Goal: Communication & Community: Share content

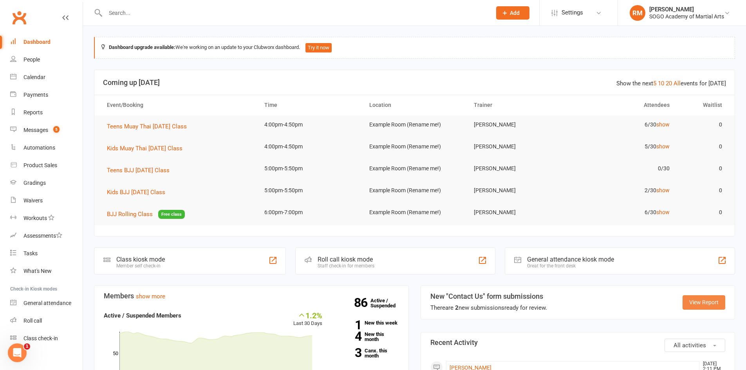
click at [704, 305] on link "View Report" at bounding box center [703, 302] width 43 height 14
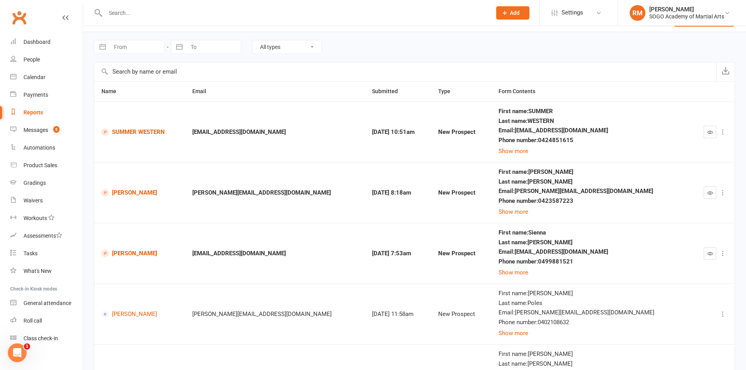
scroll to position [39, 0]
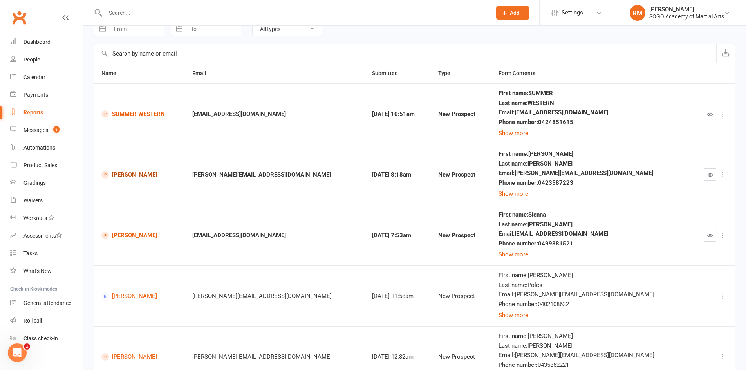
click at [144, 176] on link "[PERSON_NAME]" at bounding box center [139, 174] width 77 height 7
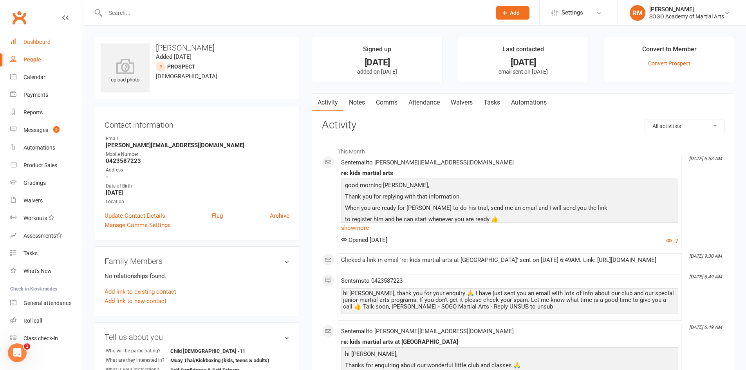
click at [41, 41] on div "Dashboard" at bounding box center [36, 42] width 27 height 6
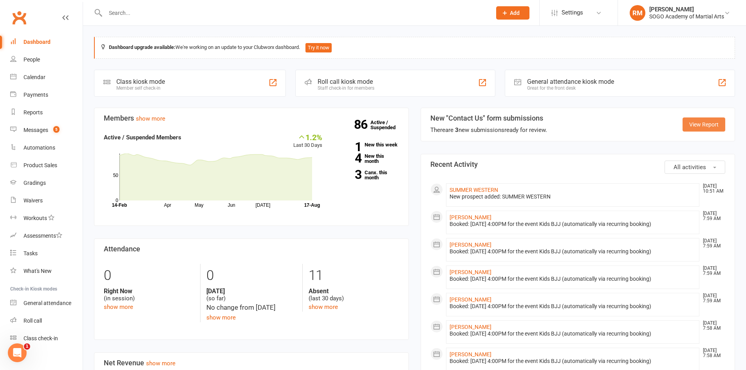
click at [711, 124] on link "View Report" at bounding box center [703, 124] width 43 height 14
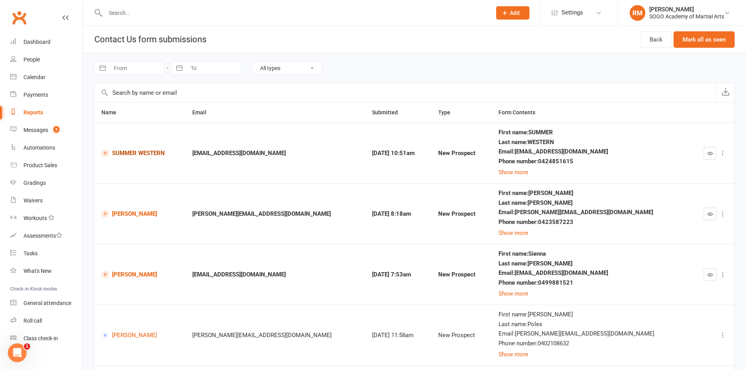
click at [132, 153] on link "SUMMER WESTERN" at bounding box center [139, 153] width 77 height 7
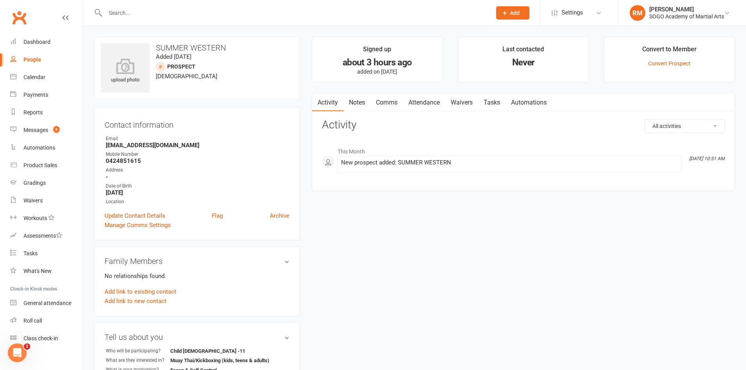
click at [393, 101] on link "Comms" at bounding box center [386, 103] width 32 height 18
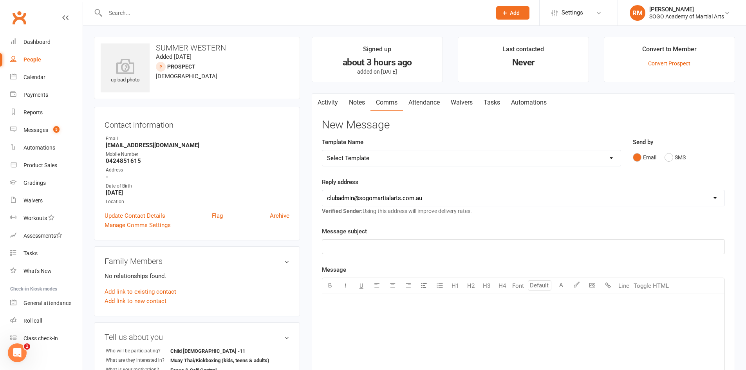
click at [370, 159] on select "Select Template [Email] 01. Junior Enquiry 1 Week FREE Zipleads Call Booked [Em…" at bounding box center [471, 158] width 298 height 16
select select "3"
click at [322, 150] on select "Select Template [Email] 01. Junior Enquiry 1 Week FREE Zipleads Call Booked [Em…" at bounding box center [471, 158] width 298 height 16
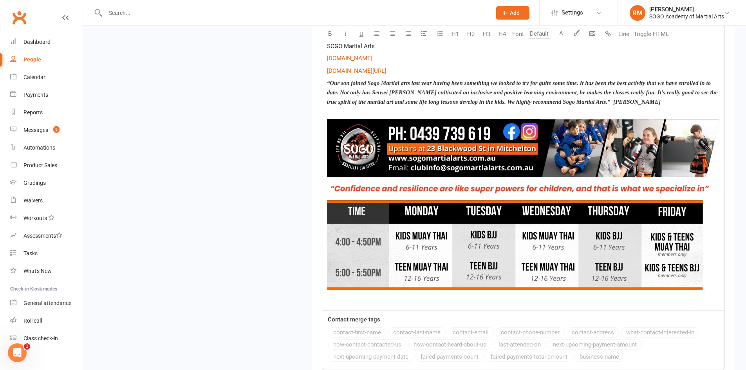
scroll to position [895, 0]
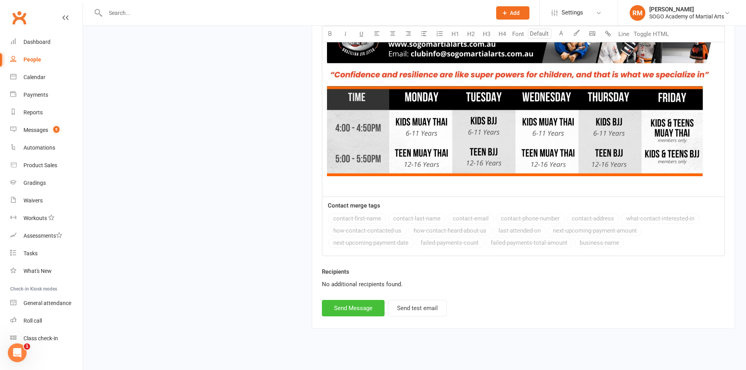
click at [368, 301] on button "Send Message" at bounding box center [353, 308] width 63 height 16
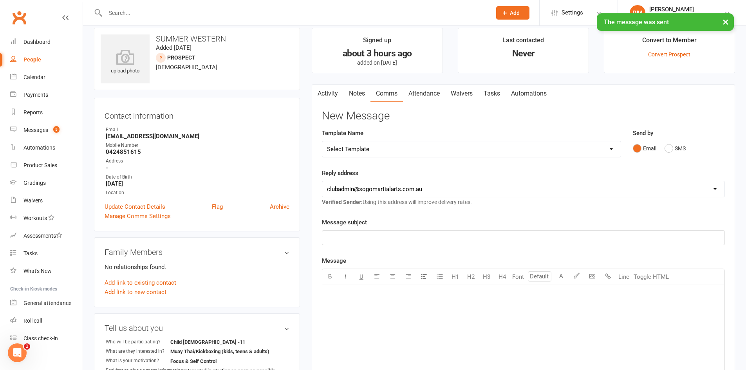
scroll to position [0, 0]
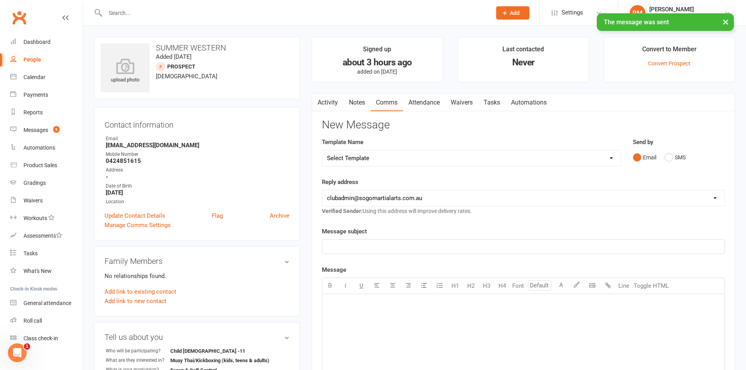
click at [364, 158] on select "Select Template [Email] 01. Junior Enquiry 1 Week FREE Zipleads Call Booked [Em…" at bounding box center [471, 158] width 298 height 16
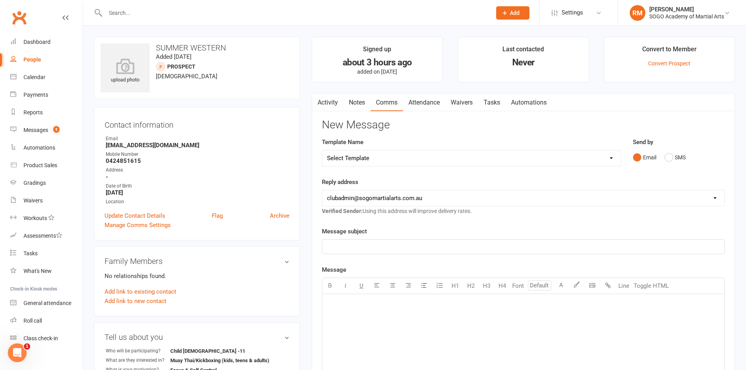
select select "12"
click at [322, 150] on select "Select Template [Email] 01. Junior Enquiry 1 Week FREE Zipleads Call Booked [Em…" at bounding box center [471, 158] width 298 height 16
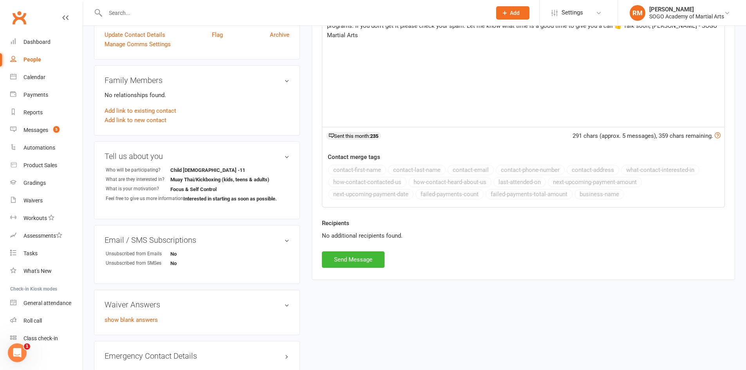
scroll to position [196, 0]
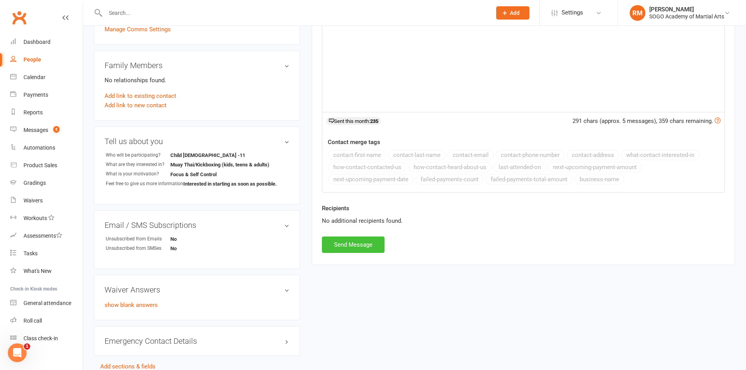
click at [363, 243] on button "Send Message" at bounding box center [353, 244] width 63 height 16
select select
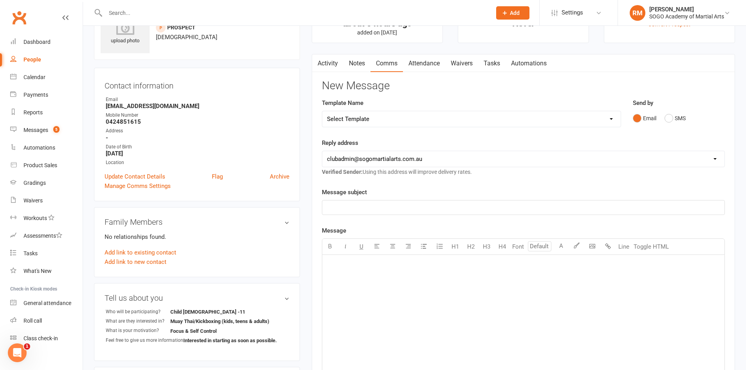
scroll to position [0, 0]
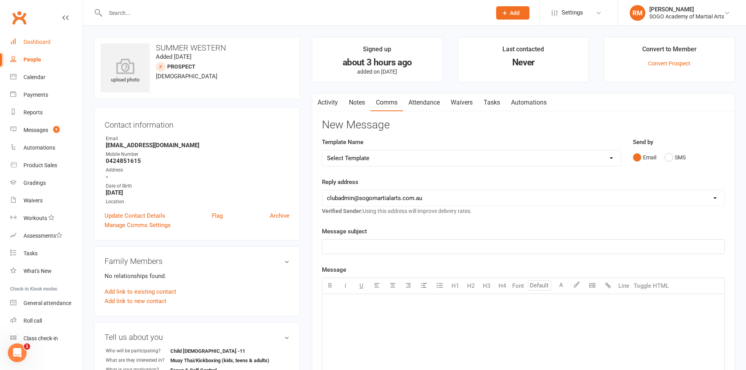
click at [43, 40] on div "Dashboard" at bounding box center [36, 42] width 27 height 6
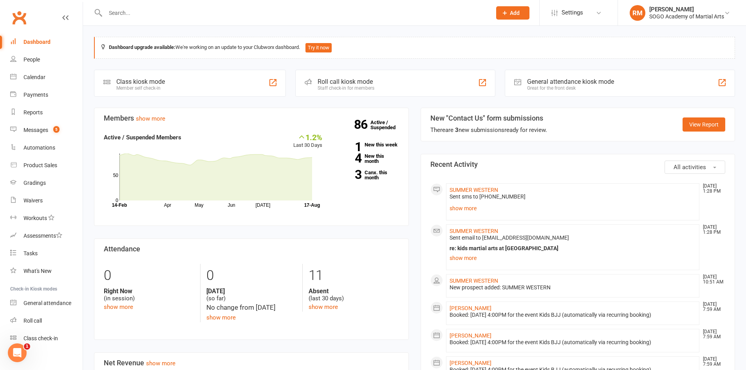
click at [144, 13] on input "text" at bounding box center [294, 12] width 383 height 11
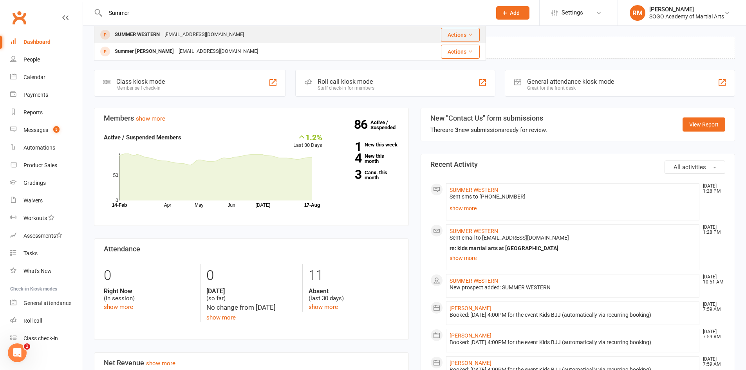
type input "Summer"
click at [153, 34] on div "SUMMER WESTERN" at bounding box center [137, 34] width 50 height 11
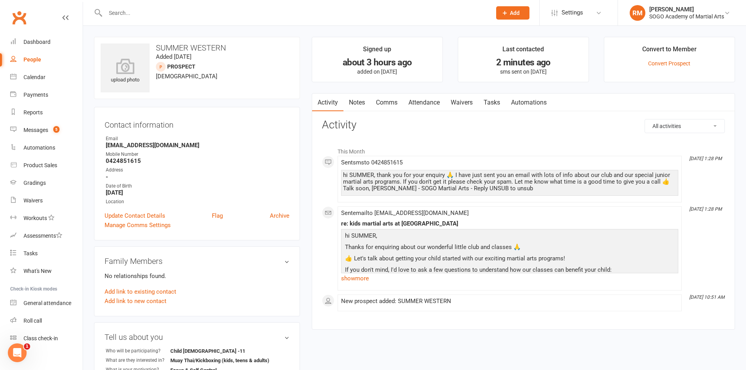
click at [391, 102] on link "Comms" at bounding box center [386, 103] width 32 height 18
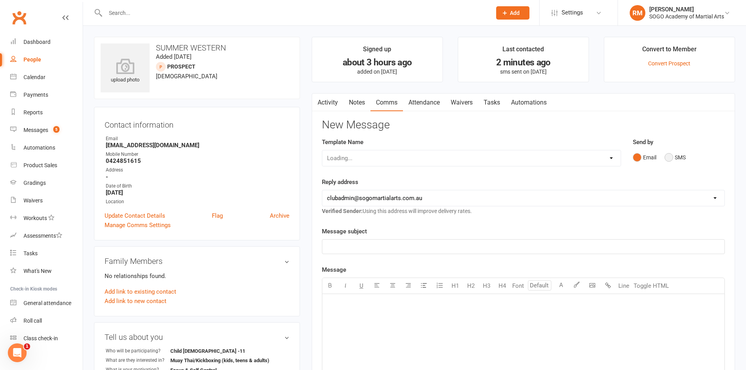
click at [668, 155] on button "SMS" at bounding box center [674, 157] width 21 height 15
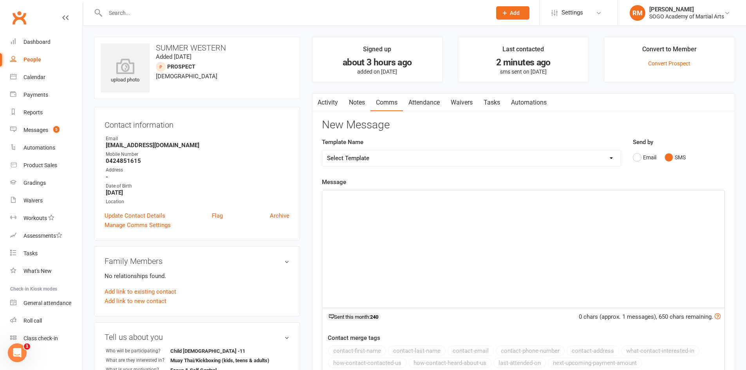
click at [419, 232] on div "﻿" at bounding box center [523, 248] width 402 height 117
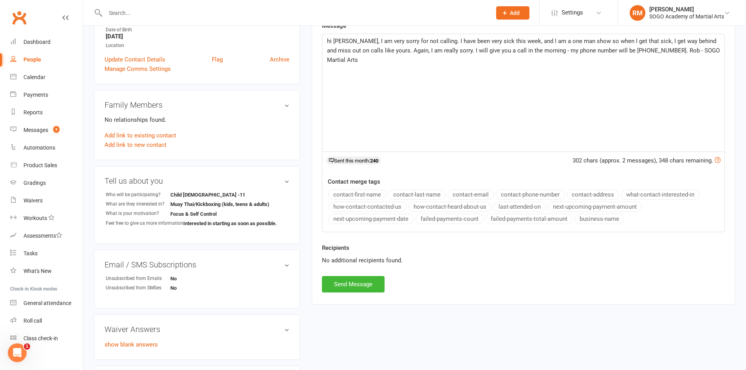
scroll to position [157, 0]
click at [342, 285] on button "Send Message" at bounding box center [353, 284] width 63 height 16
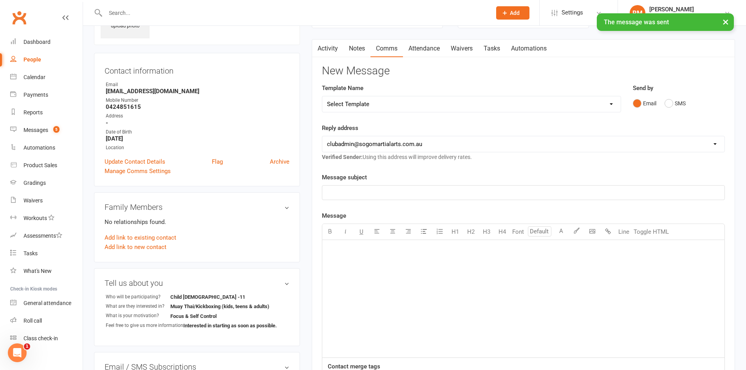
scroll to position [0, 0]
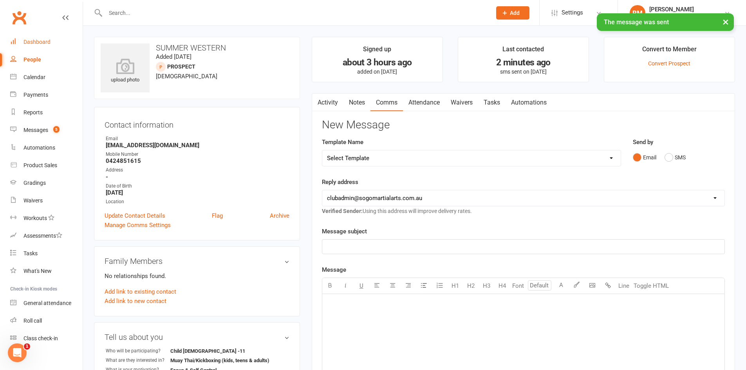
click at [33, 41] on div "Dashboard" at bounding box center [36, 42] width 27 height 6
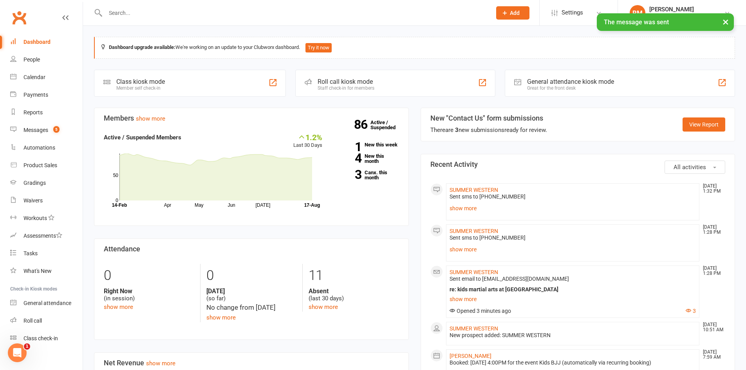
click at [117, 12] on input "text" at bounding box center [294, 12] width 383 height 11
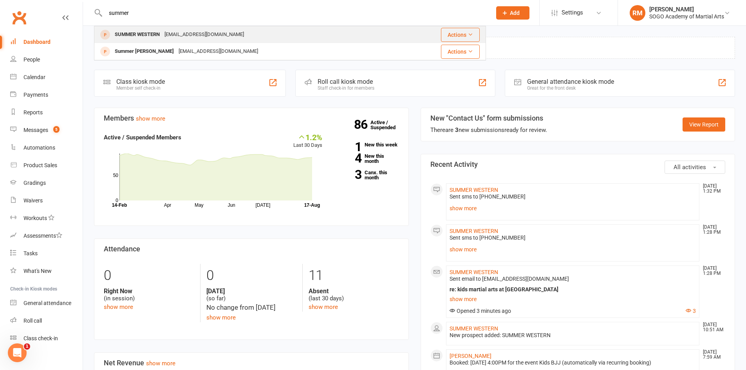
type input "summer"
click at [129, 29] on div "SUMMER WESTERN" at bounding box center [137, 34] width 50 height 11
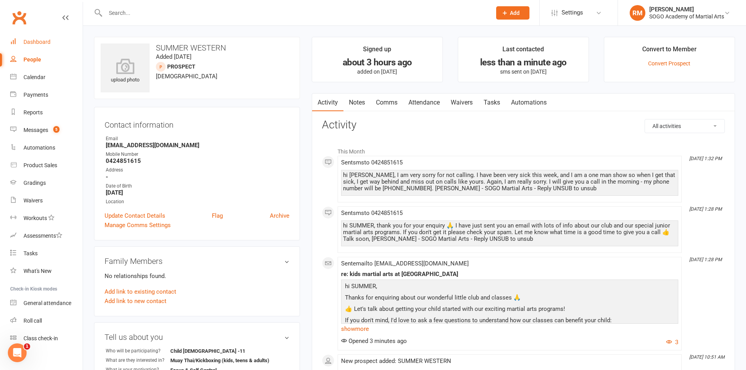
click at [26, 43] on div "Dashboard" at bounding box center [36, 42] width 27 height 6
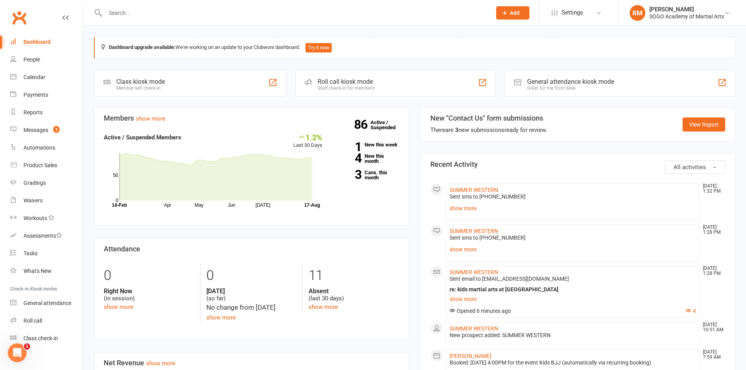
click at [528, 11] on button "Add" at bounding box center [512, 12] width 33 height 13
click at [451, 21] on div at bounding box center [290, 12] width 392 height 25
click at [123, 11] on input "text" at bounding box center [294, 12] width 383 height 11
click at [507, 13] on icon at bounding box center [504, 12] width 7 height 7
click at [514, 11] on span "Add" at bounding box center [515, 13] width 10 height 6
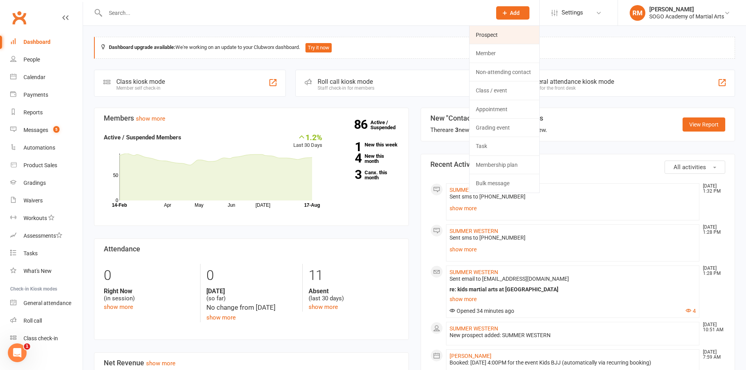
click at [504, 29] on link "Prospect" at bounding box center [504, 35] width 70 height 18
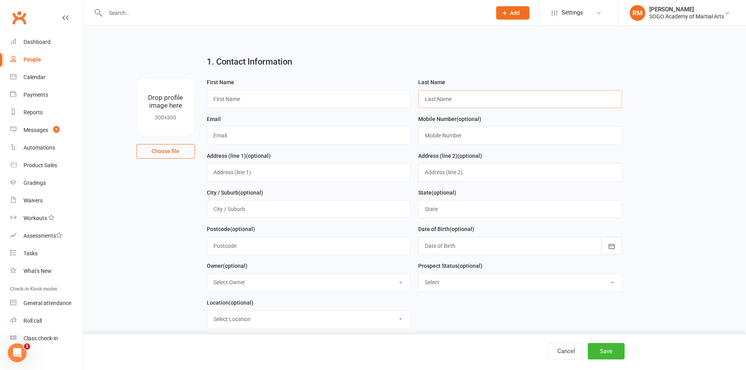
paste input "Gudidevuni"
type input "Gudidevuni"
drag, startPoint x: 244, startPoint y: 96, endPoint x: 356, endPoint y: 88, distance: 112.6
click at [244, 96] on input "text" at bounding box center [309, 99] width 204 height 18
type input "[PERSON_NAME]"
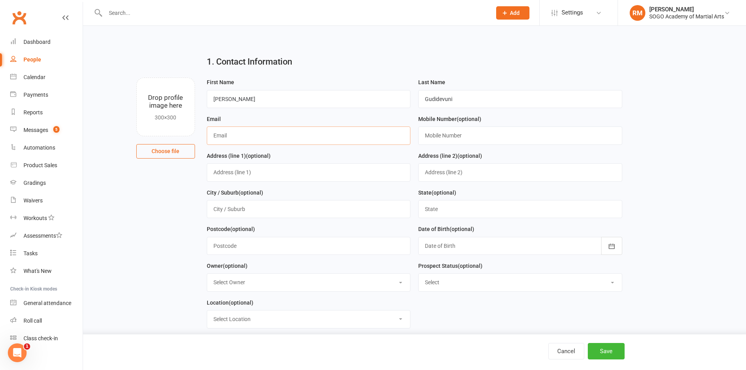
click at [247, 139] on input "text" at bounding box center [309, 135] width 204 height 18
paste input "[PERSON_NAME][EMAIL_ADDRESS][DOMAIN_NAME]"
type input "[PERSON_NAME][EMAIL_ADDRESS][DOMAIN_NAME]"
paste input "0423 230 477"
click at [451, 134] on input "0423 230 477" at bounding box center [520, 135] width 204 height 18
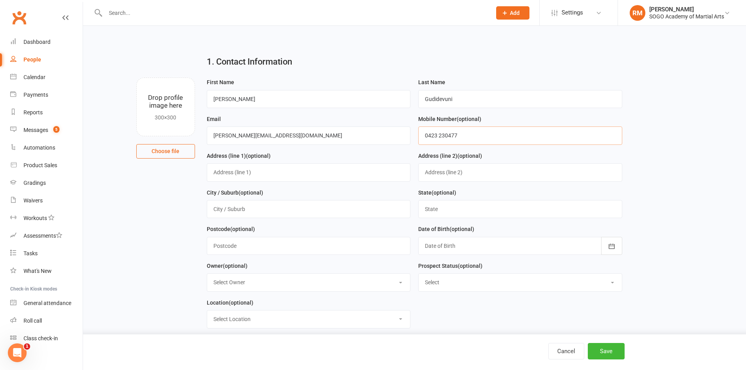
click at [440, 136] on input "0423 230477" at bounding box center [520, 135] width 204 height 18
type input "0423230477"
click at [684, 189] on main "1. Contact Information Drop profile image here 300×300 Choose file First Name […" at bounding box center [414, 256] width 641 height 415
drag, startPoint x: 606, startPoint y: 354, endPoint x: 609, endPoint y: 350, distance: 4.9
click at [609, 350] on button "Save" at bounding box center [606, 351] width 37 height 16
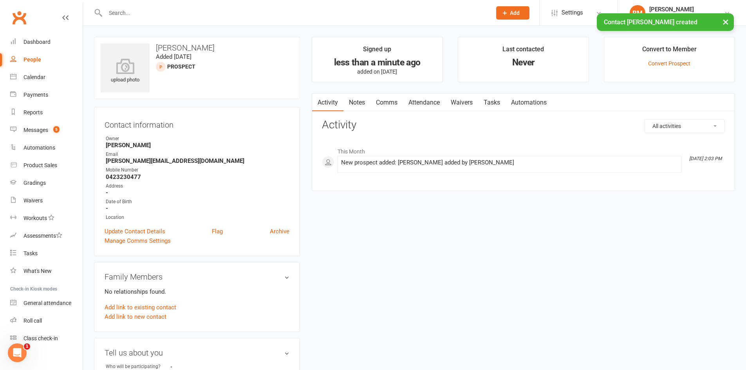
click at [511, 13] on span "Add" at bounding box center [515, 13] width 10 height 6
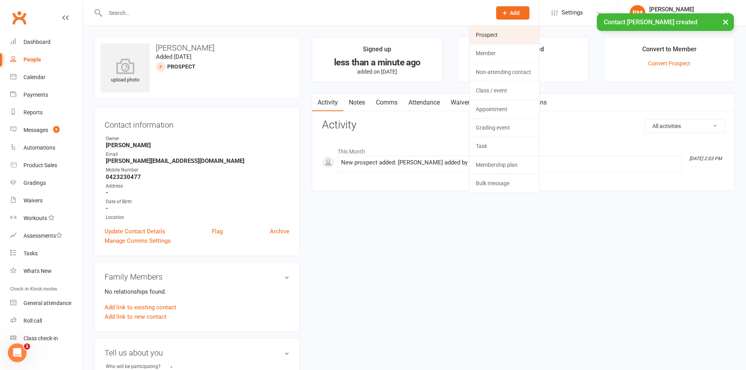
click at [503, 34] on link "Prospect" at bounding box center [504, 35] width 70 height 18
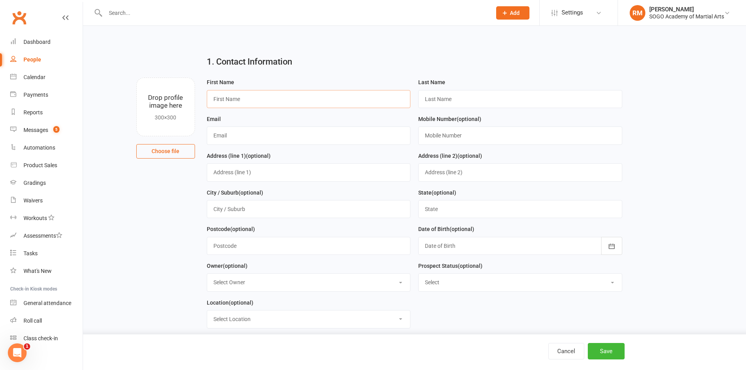
drag, startPoint x: 329, startPoint y: 105, endPoint x: 330, endPoint y: 100, distance: 4.8
click at [330, 100] on input "text" at bounding box center [309, 99] width 204 height 18
type input "Mark"
type input "[PERSON_NAME]"
type input "0466427372"
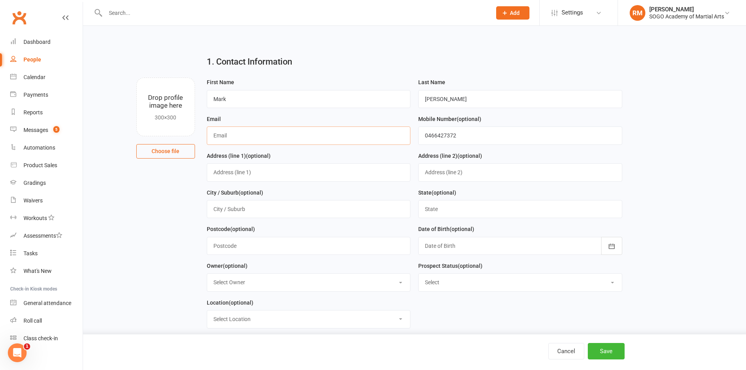
paste input "[EMAIL_ADDRESS][DOMAIN_NAME]"
type input "[EMAIL_ADDRESS][DOMAIN_NAME]"
drag, startPoint x: 453, startPoint y: 96, endPoint x: 428, endPoint y: 97, distance: 25.1
click at [428, 97] on input "[PERSON_NAME]" at bounding box center [520, 99] width 204 height 18
type input "[PERSON_NAME]"
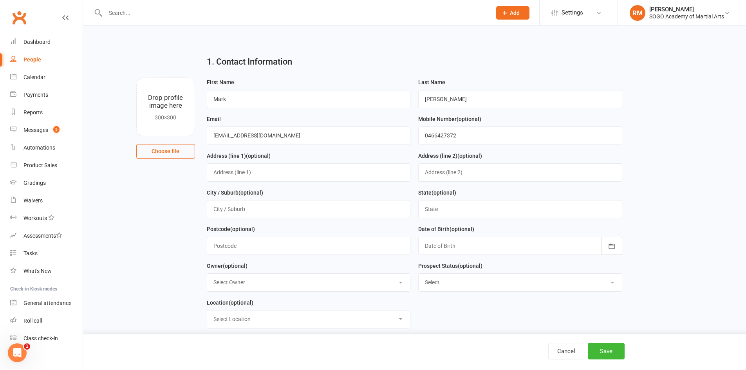
click at [653, 189] on main "1. Contact Information Drop profile image here 300×300 Choose file First Name M…" at bounding box center [414, 256] width 641 height 415
click at [613, 351] on button "Save" at bounding box center [606, 351] width 37 height 16
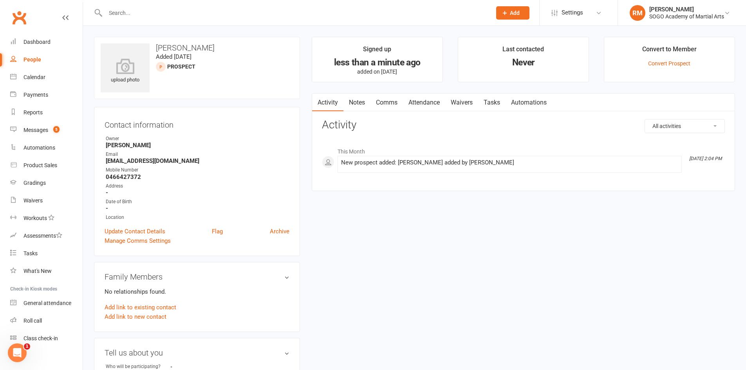
click at [516, 13] on span "Add" at bounding box center [515, 13] width 10 height 6
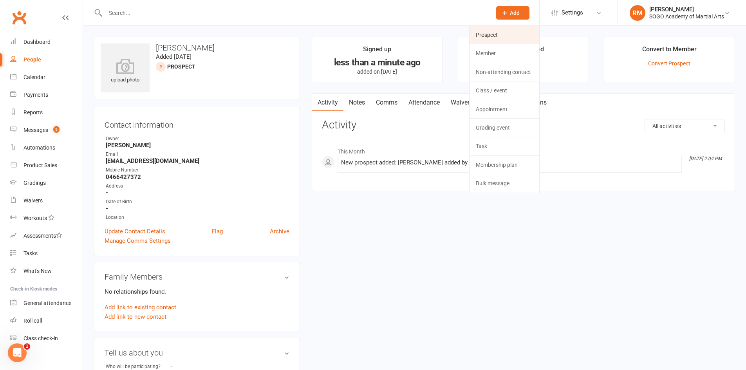
click at [492, 32] on link "Prospect" at bounding box center [504, 35] width 70 height 18
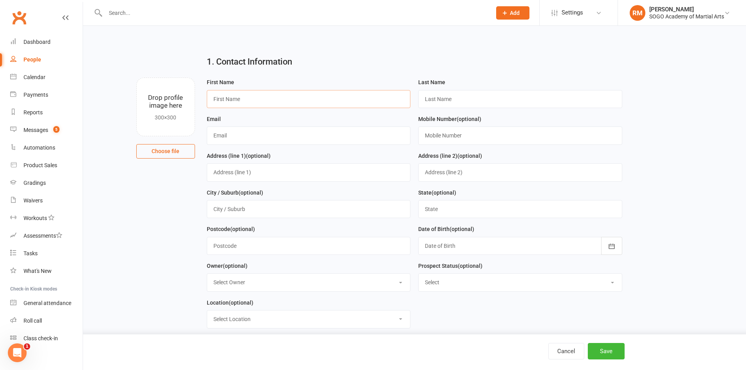
paste input "Lupematasila"
type input "Lupematasila"
paste input "Tagaloa"
type input "Tagaloa"
paste input "[EMAIL_ADDRESS][DOMAIN_NAME]"
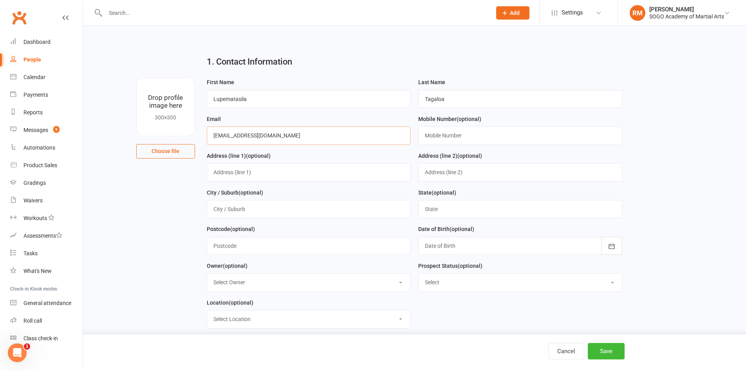
type input "[EMAIL_ADDRESS][DOMAIN_NAME]"
click at [467, 139] on input "text" at bounding box center [520, 135] width 204 height 18
click at [482, 137] on input "text" at bounding box center [520, 135] width 204 height 18
type input "0411816673"
click at [636, 189] on main "1. Contact Information Drop profile image here 300×300 Choose file First Name L…" at bounding box center [414, 256] width 641 height 415
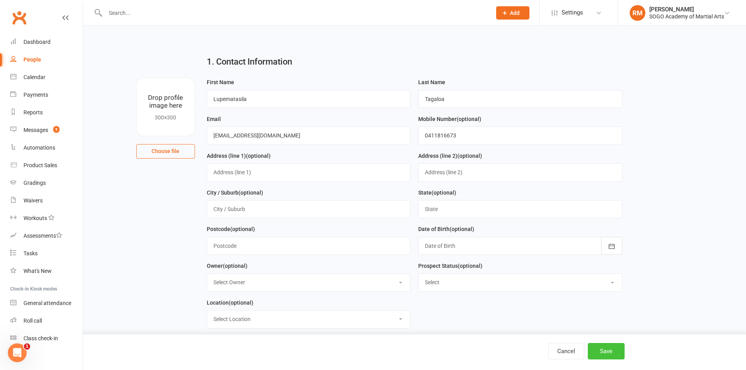
click at [610, 355] on button "Save" at bounding box center [606, 351] width 37 height 16
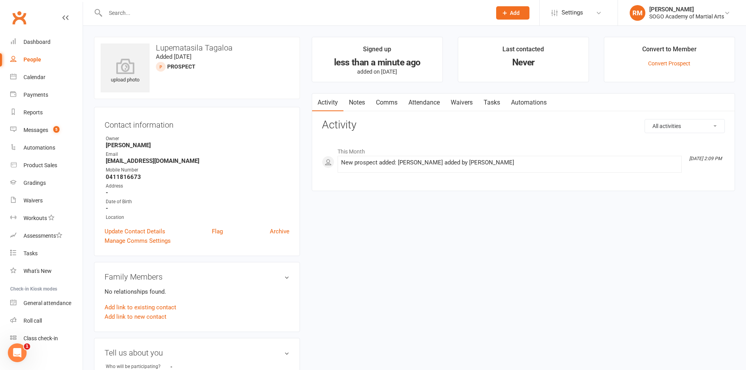
click at [520, 17] on button "Add" at bounding box center [512, 12] width 33 height 13
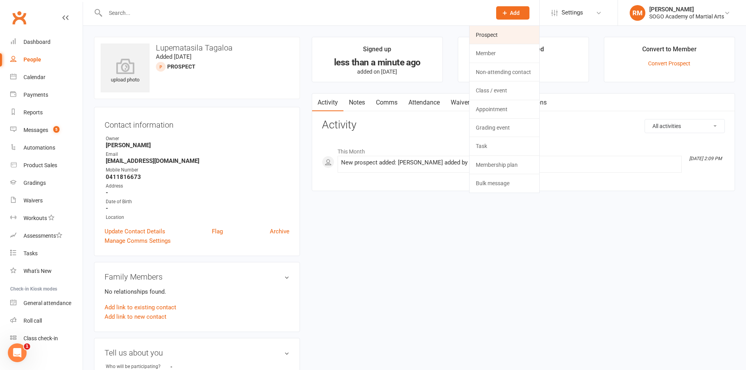
click at [486, 33] on link "Prospect" at bounding box center [504, 35] width 70 height 18
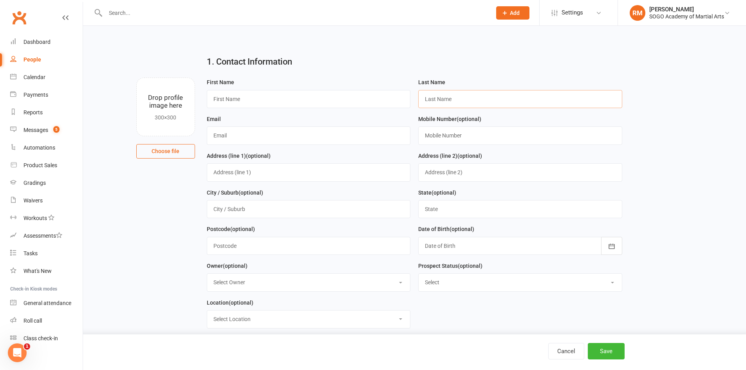
paste input "[PERSON_NAME]"
type input "[PERSON_NAME]"
click at [346, 102] on input "text" at bounding box center [309, 99] width 204 height 18
type input "[PERSON_NAME]"
click at [227, 136] on input "text" at bounding box center [309, 135] width 204 height 18
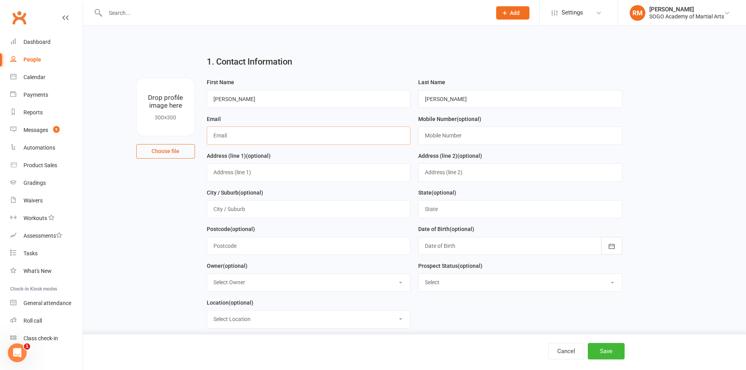
paste input "[EMAIL_ADDRESS][DOMAIN_NAME]"
type input "[EMAIL_ADDRESS][DOMAIN_NAME]"
drag, startPoint x: 429, startPoint y: 133, endPoint x: 433, endPoint y: 136, distance: 5.4
click at [429, 133] on input "text" at bounding box center [520, 135] width 204 height 18
paste input "0477 170 930"
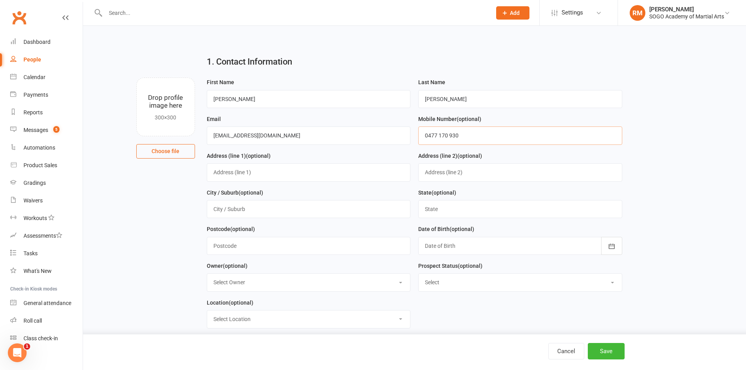
click at [450, 132] on input "0477 170 930" at bounding box center [520, 135] width 204 height 18
click at [439, 135] on input "0477 170930" at bounding box center [520, 135] width 204 height 18
type input "0477170930"
drag, startPoint x: 654, startPoint y: 186, endPoint x: 662, endPoint y: 195, distance: 12.7
click at [654, 186] on main "1. Contact Information Drop profile image here 300×300 Choose file First Name […" at bounding box center [414, 256] width 641 height 415
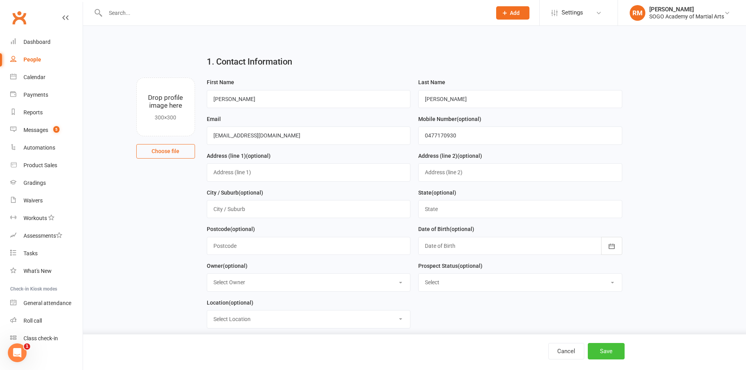
click at [608, 354] on button "Save" at bounding box center [606, 351] width 37 height 16
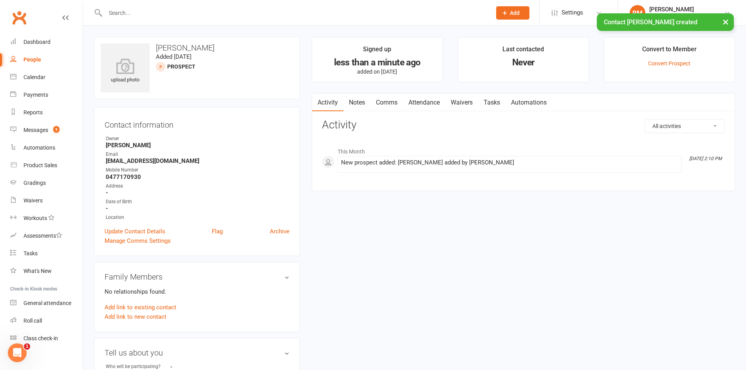
click at [521, 13] on div "× Contact [PERSON_NAME] created" at bounding box center [368, 13] width 736 height 0
click at [507, 10] on icon at bounding box center [504, 12] width 7 height 7
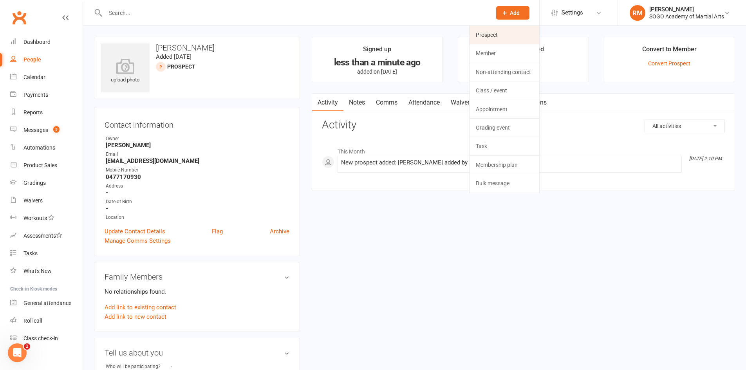
click at [497, 32] on link "Prospect" at bounding box center [504, 35] width 70 height 18
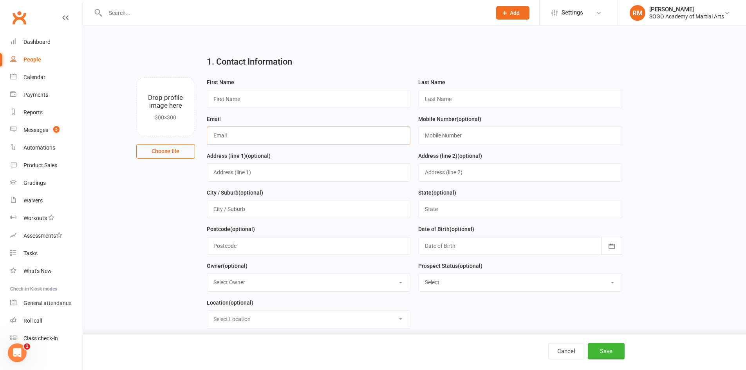
paste input "[EMAIL_ADDRESS][DOMAIN_NAME]"
type input "[EMAIL_ADDRESS][DOMAIN_NAME]"
click at [229, 96] on input "text" at bounding box center [309, 99] width 204 height 18
type input "[PERSON_NAME]"
type input "Colefax"
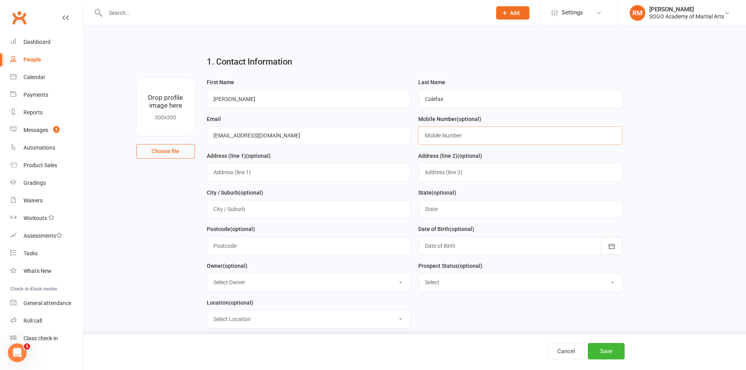
drag, startPoint x: 453, startPoint y: 136, endPoint x: 395, endPoint y: 95, distance: 71.7
click at [453, 136] on input "text" at bounding box center [520, 135] width 204 height 18
paste input "0405 964 092"
click at [448, 135] on input "0405 964 092" at bounding box center [520, 135] width 204 height 18
click at [451, 136] on input "0405 964 092" at bounding box center [520, 135] width 204 height 18
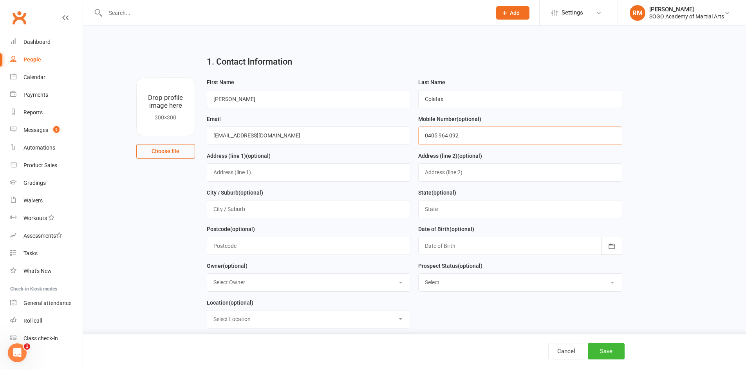
click at [449, 139] on input "0405 964 092" at bounding box center [520, 135] width 204 height 18
click at [440, 135] on input "0405 964092" at bounding box center [520, 135] width 204 height 18
drag, startPoint x: 455, startPoint y: 135, endPoint x: 450, endPoint y: 137, distance: 5.7
click at [455, 135] on input "0405 964092" at bounding box center [520, 135] width 204 height 18
click at [440, 135] on input "0405 964092" at bounding box center [520, 135] width 204 height 18
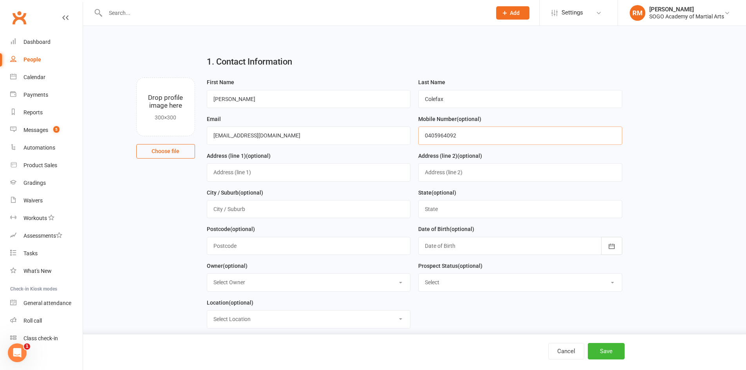
type input "0405964092"
drag, startPoint x: 657, startPoint y: 160, endPoint x: 662, endPoint y: 214, distance: 54.7
click at [657, 161] on main "1. Contact Information Drop profile image here 300×300 Choose file First Name […" at bounding box center [414, 256] width 641 height 415
click at [617, 351] on button "Save" at bounding box center [606, 351] width 37 height 16
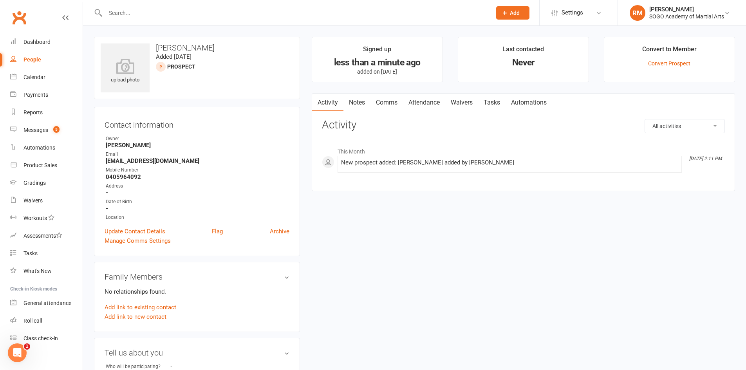
click at [519, 11] on button "Add" at bounding box center [512, 12] width 33 height 13
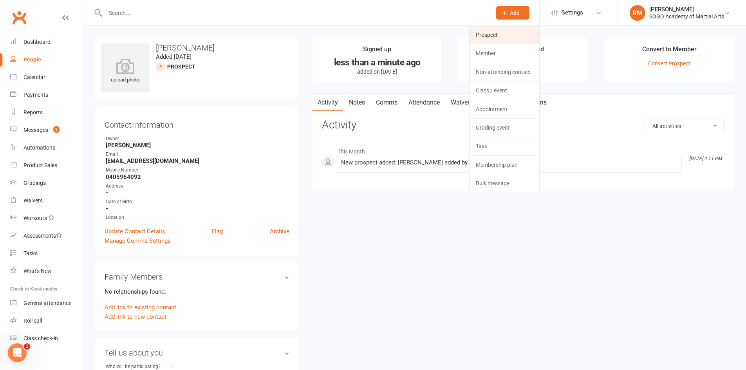
click at [495, 39] on link "Prospect" at bounding box center [504, 35] width 70 height 18
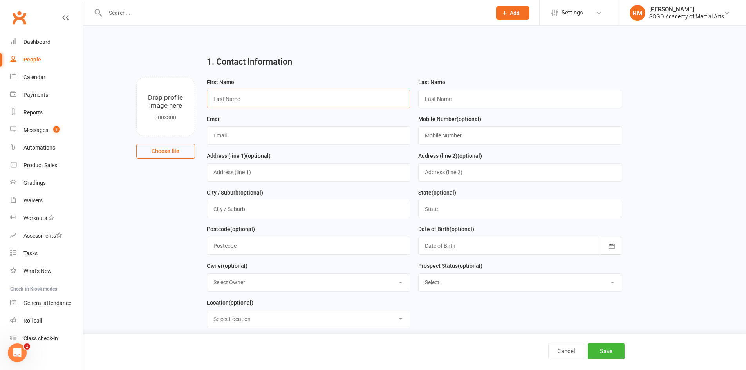
click at [265, 101] on input "text" at bounding box center [309, 99] width 204 height 18
type input "[PERSON_NAME]"
paste input "0405 964 092"
drag, startPoint x: 250, startPoint y: 135, endPoint x: 193, endPoint y: 128, distance: 57.6
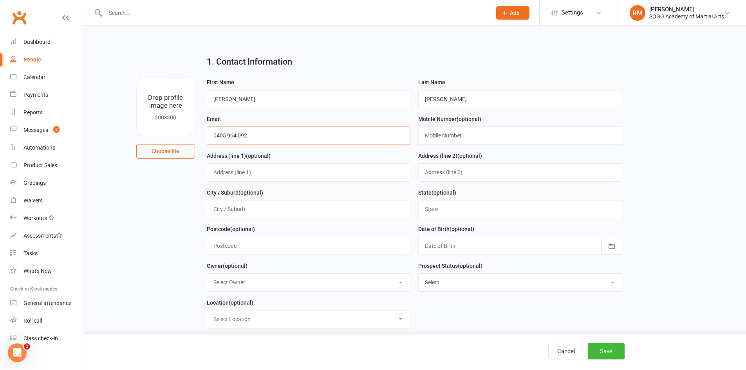
click at [193, 78] on div "Drop profile image here 300×300 Choose file First Name [PERSON_NAME] Last Name …" at bounding box center [414, 78] width 641 height 0
type input "0405 964 092"
click at [478, 134] on input "text" at bounding box center [520, 135] width 204 height 18
paste input "0405 964 092"
type input "0405 964 092"
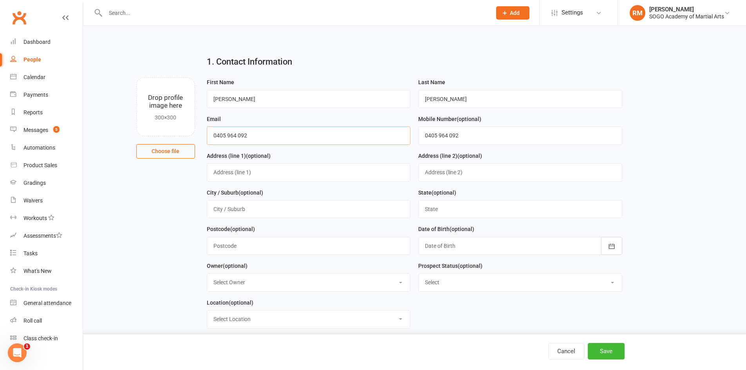
drag, startPoint x: 253, startPoint y: 137, endPoint x: 191, endPoint y: 128, distance: 62.9
click at [191, 78] on div "Drop profile image here 300×300 Choose file First Name [PERSON_NAME] Last Name …" at bounding box center [414, 78] width 641 height 0
paste input "[EMAIL_ADDRESS][DOMAIN_NAME]"
type input "[EMAIL_ADDRESS][DOMAIN_NAME]"
click at [440, 134] on input "0405 964 092" at bounding box center [520, 135] width 204 height 18
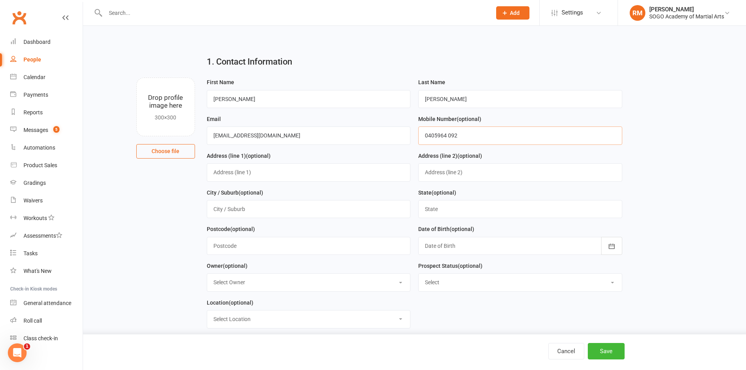
click at [448, 137] on input "0405964 092" at bounding box center [520, 135] width 204 height 18
type input "0405964092"
drag, startPoint x: 713, startPoint y: 193, endPoint x: 713, endPoint y: 213, distance: 19.6
click at [713, 193] on main "1. Contact Information Drop profile image here 300×300 Choose file First Name […" at bounding box center [414, 256] width 641 height 415
click at [618, 353] on button "Save" at bounding box center [606, 351] width 37 height 16
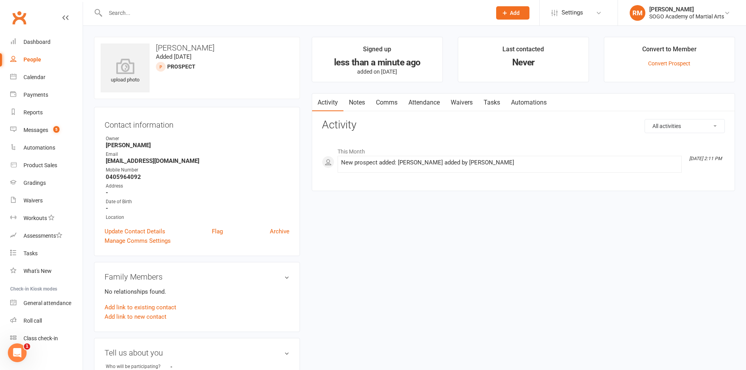
click at [514, 18] on button "Add" at bounding box center [512, 12] width 33 height 13
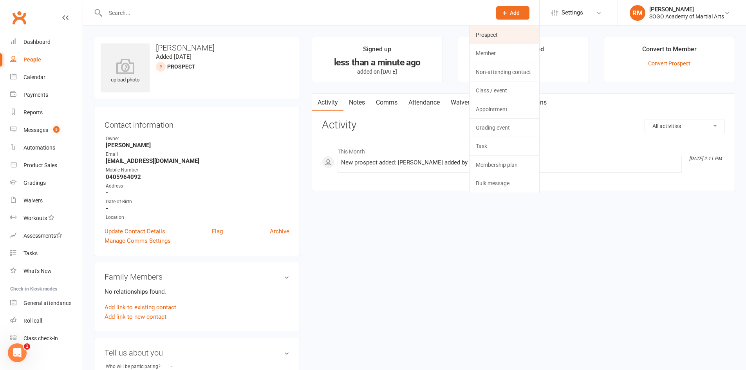
click at [487, 34] on link "Prospect" at bounding box center [504, 35] width 70 height 18
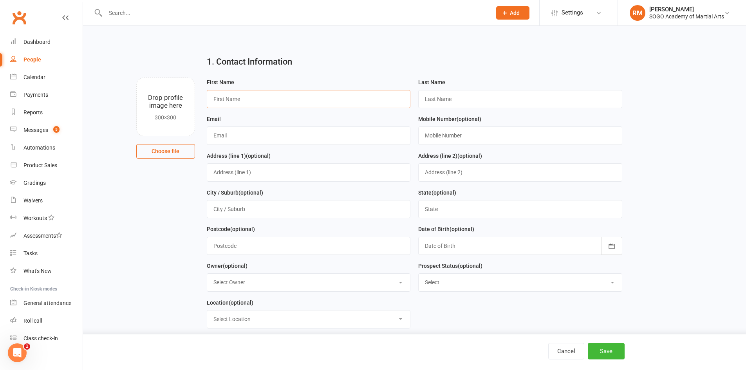
click at [267, 95] on input "text" at bounding box center [309, 99] width 204 height 18
type input "[PERSON_NAME]"
paste input "[EMAIL_ADDRESS][DOMAIN_NAME]"
type input "[EMAIL_ADDRESS][DOMAIN_NAME]"
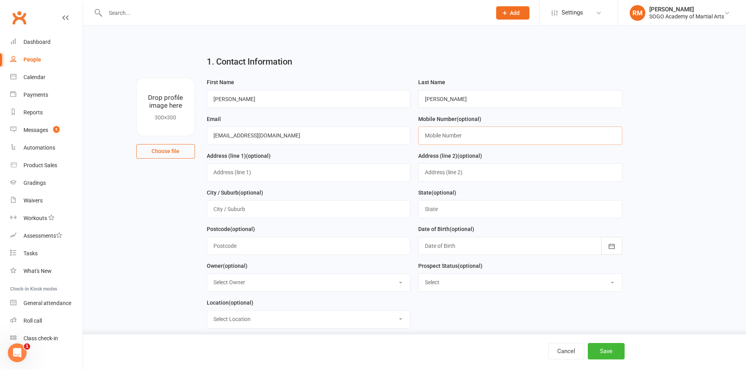
click at [447, 135] on input "text" at bounding box center [520, 135] width 204 height 18
type input "0413830160"
click at [604, 356] on button "Save" at bounding box center [606, 351] width 37 height 16
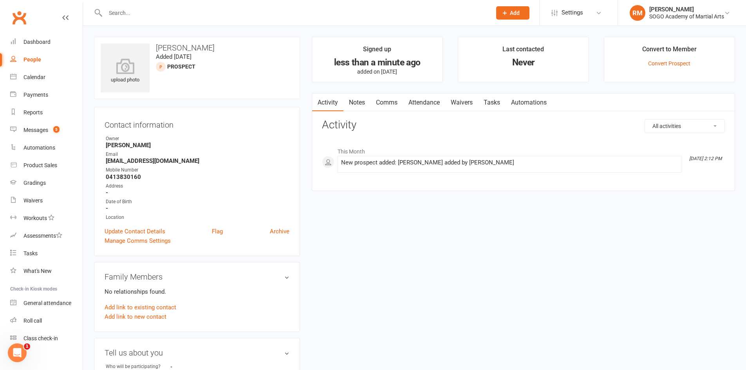
click at [503, 16] on icon at bounding box center [504, 12] width 7 height 7
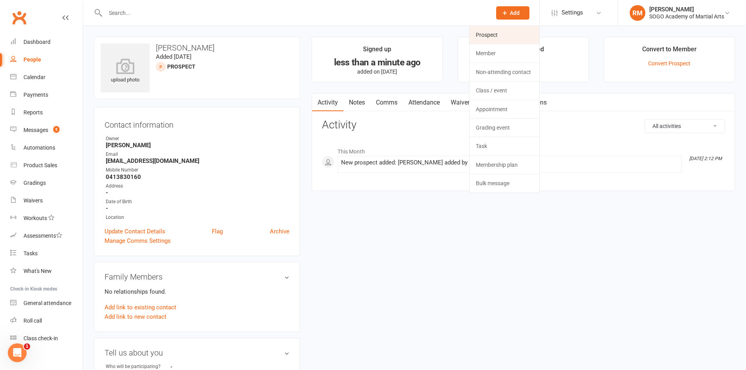
click at [487, 33] on link "Prospect" at bounding box center [504, 35] width 70 height 18
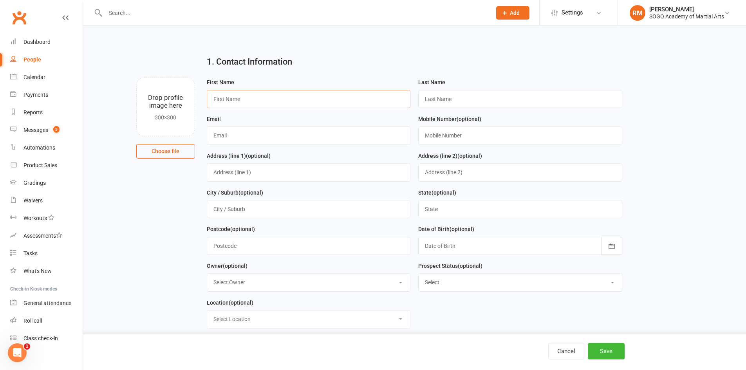
click at [260, 101] on input "text" at bounding box center [309, 99] width 204 height 18
type input "[PERSON_NAME]"
type input "Kajo"
paste input "[EMAIL_ADDRESS][DOMAIN_NAME]"
type input "[EMAIL_ADDRESS][DOMAIN_NAME]"
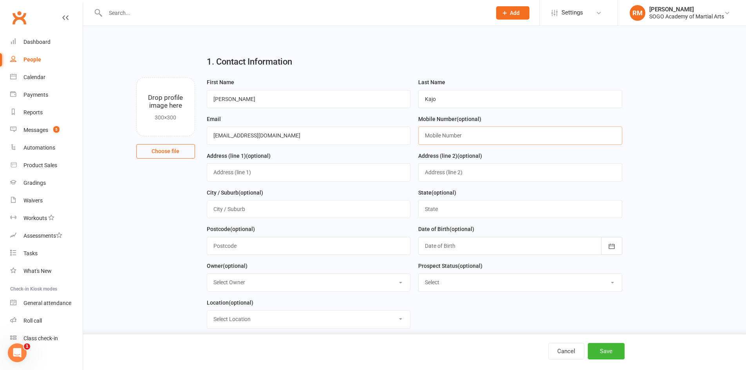
paste input "0402 321 464"
click at [453, 134] on input "0402 321 464" at bounding box center [520, 135] width 204 height 18
click at [450, 137] on input "0402 321 464" at bounding box center [520, 135] width 204 height 18
click at [440, 136] on input "0402 321464" at bounding box center [520, 135] width 204 height 18
type input "0402321464"
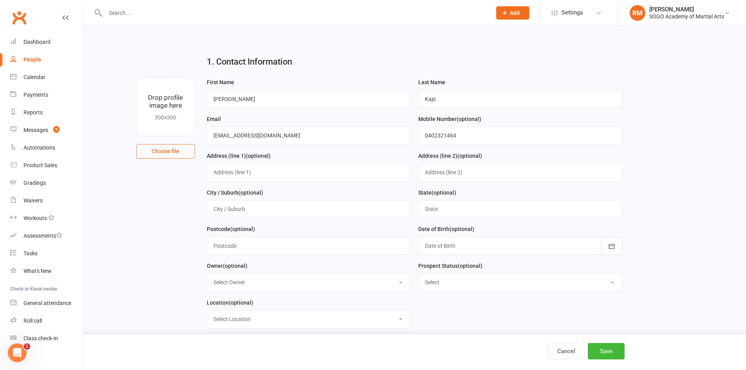
click at [712, 178] on main "1. Contact Information Drop profile image here 300×300 Choose file First Name […" at bounding box center [414, 256] width 641 height 415
click at [610, 355] on button "Save" at bounding box center [606, 351] width 37 height 16
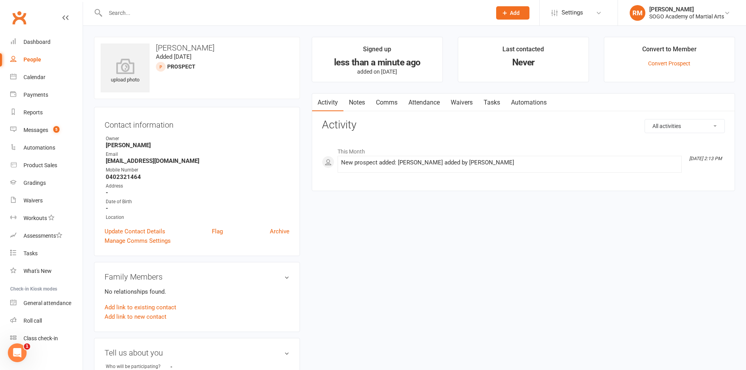
click at [521, 11] on button "Add" at bounding box center [512, 12] width 33 height 13
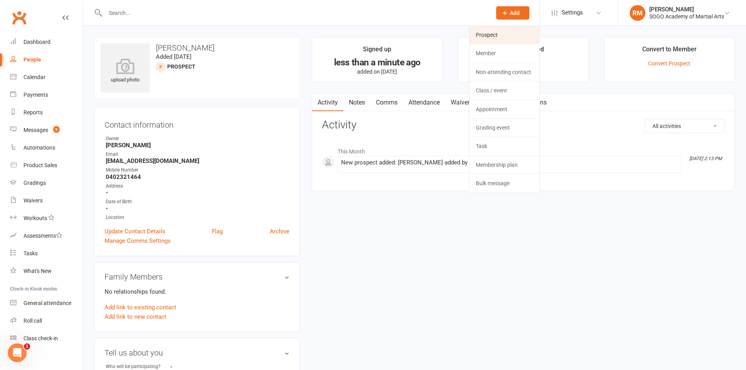
click at [502, 32] on link "Prospect" at bounding box center [504, 35] width 70 height 18
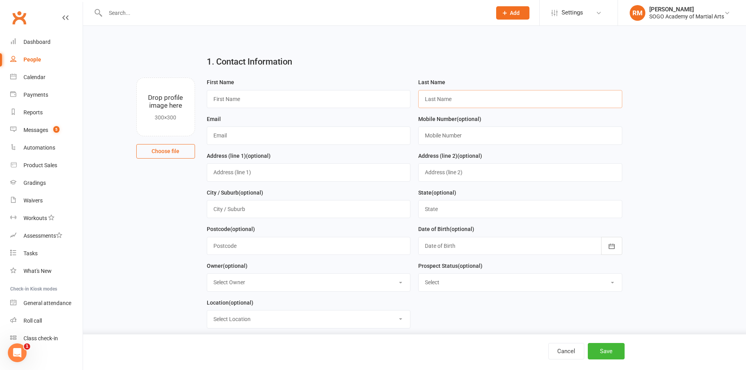
paste input "Baumber"
type input "Baumber"
drag, startPoint x: 288, startPoint y: 92, endPoint x: 294, endPoint y: 86, distance: 8.6
click at [293, 87] on div "First Name" at bounding box center [309, 93] width 204 height 31
type input "[PERSON_NAME]"
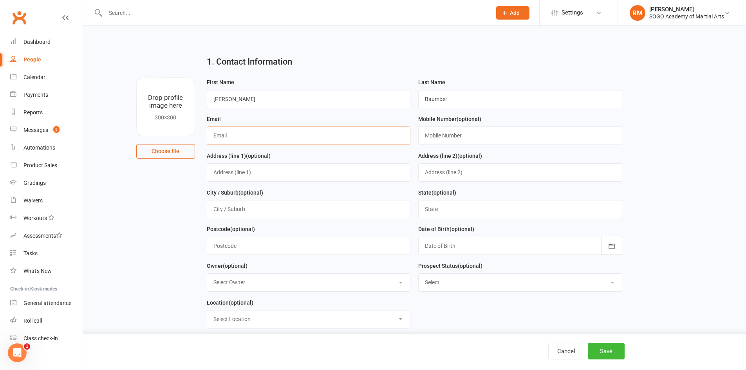
click at [267, 137] on input "text" at bounding box center [309, 135] width 204 height 18
paste input "[EMAIL_ADDRESS][DOMAIN_NAME]"
type input "[EMAIL_ADDRESS][DOMAIN_NAME]"
paste input "0410 421 986"
click at [450, 135] on input "0410 421 986" at bounding box center [520, 135] width 204 height 18
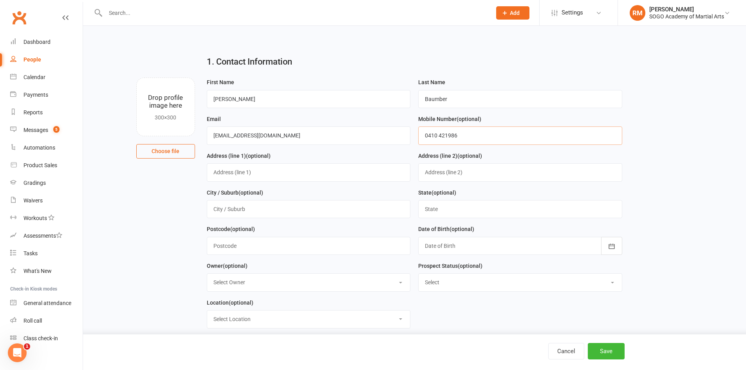
click at [440, 138] on input "0410 421986" at bounding box center [520, 135] width 204 height 18
type input "0410 21986"
drag, startPoint x: 709, startPoint y: 154, endPoint x: 711, endPoint y: 158, distance: 4.2
click at [709, 153] on main "1. Contact Information Drop profile image here 300×300 Choose file First Name […" at bounding box center [414, 256] width 641 height 415
click at [603, 350] on button "Save" at bounding box center [606, 351] width 37 height 16
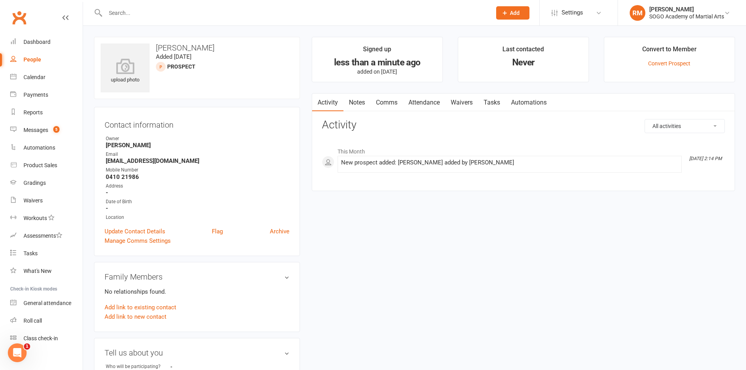
click at [501, 2] on div "Prospect Member Non-attending contact Class / event Appointment Grading event T…" at bounding box center [512, 12] width 53 height 25
click at [507, 12] on icon at bounding box center [504, 12] width 7 height 7
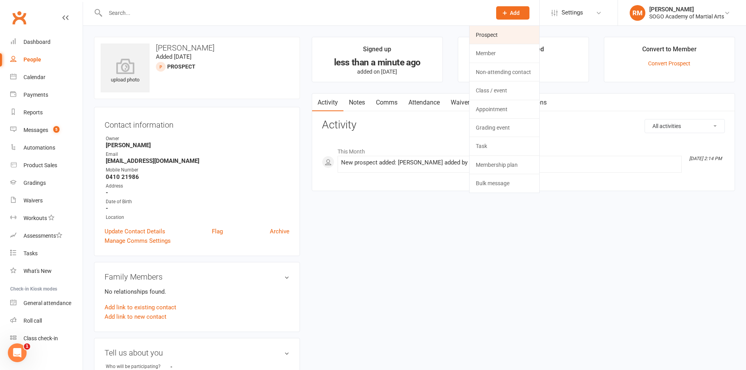
click at [502, 34] on link "Prospect" at bounding box center [504, 35] width 70 height 18
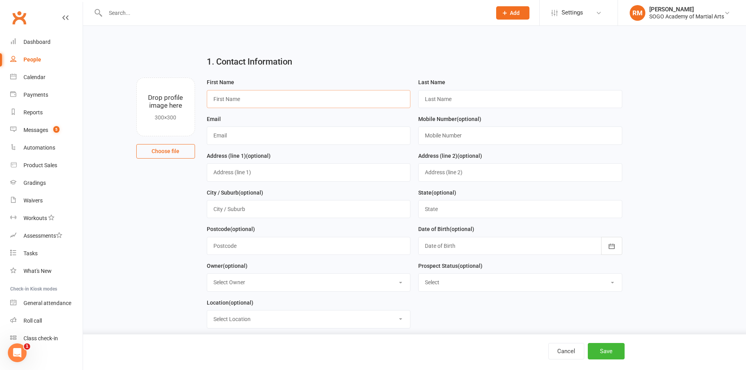
drag, startPoint x: 264, startPoint y: 102, endPoint x: 269, endPoint y: 93, distance: 10.3
click at [269, 93] on input "text" at bounding box center [309, 99] width 204 height 18
type input "[PERSON_NAME]"
type input "Young"
paste input "[EMAIL_ADDRESS][DOMAIN_NAME]"
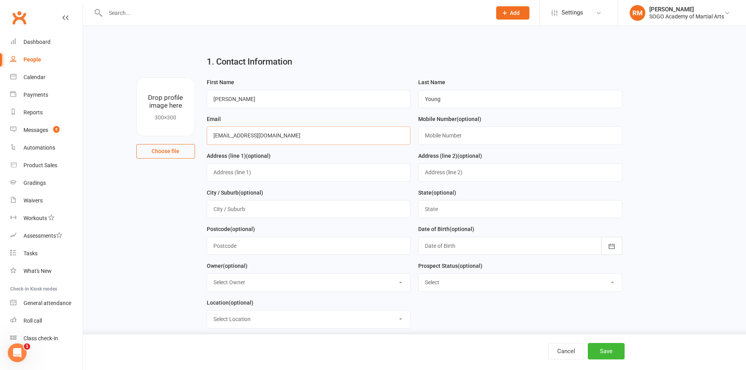
type input "[EMAIL_ADDRESS][DOMAIN_NAME]"
click at [454, 137] on input "text" at bounding box center [520, 135] width 204 height 18
type input "0426"
drag, startPoint x: 279, startPoint y: 135, endPoint x: 199, endPoint y: 126, distance: 80.8
click at [199, 78] on div "Drop profile image here 300×300 Choose file First Name [PERSON_NAME] Last Name …" at bounding box center [414, 78] width 641 height 0
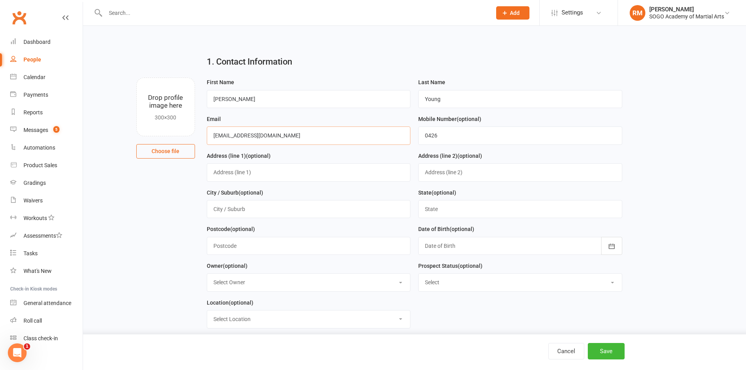
paste input "[PERSON_NAME].[PERSON_NAME].4077"
type input "[PERSON_NAME][EMAIL_ADDRESS][PERSON_NAME][DOMAIN_NAME]"
click at [462, 135] on input "0426" at bounding box center [520, 135] width 204 height 18
drag, startPoint x: 436, startPoint y: 133, endPoint x: 388, endPoint y: 126, distance: 47.9
click at [388, 126] on form "First Name [PERSON_NAME] Last Name [PERSON_NAME] Email [PERSON_NAME][EMAIL_ADDR…" at bounding box center [414, 206] width 423 height 257
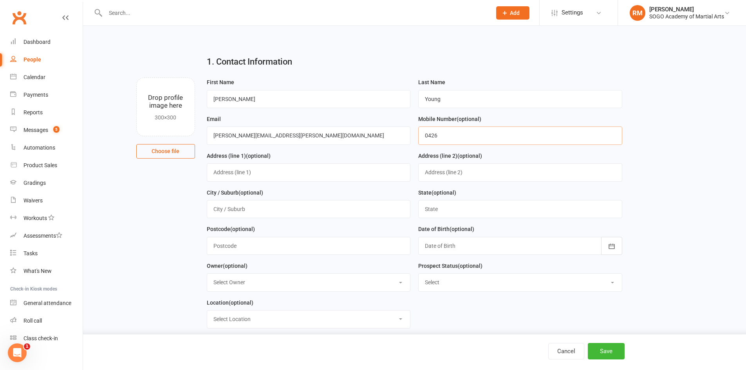
paste input "952 718"
click at [451, 136] on input "0426 952 718" at bounding box center [520, 135] width 204 height 18
click at [440, 136] on input "0426 952718" at bounding box center [520, 135] width 204 height 18
type input "0426952718"
click at [673, 176] on main "1. Contact Information Drop profile image here 300×300 Choose file First Name […" at bounding box center [414, 256] width 641 height 415
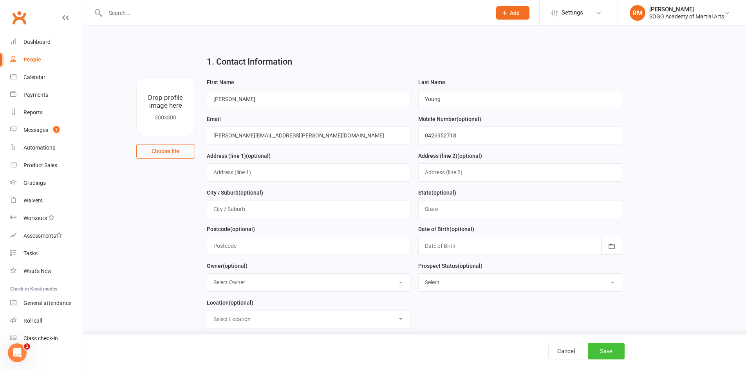
click at [613, 353] on button "Save" at bounding box center [606, 351] width 37 height 16
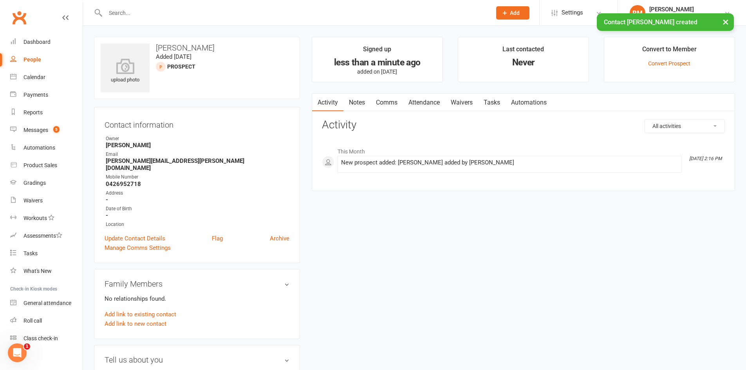
click at [167, 8] on input "text" at bounding box center [294, 12] width 383 height 11
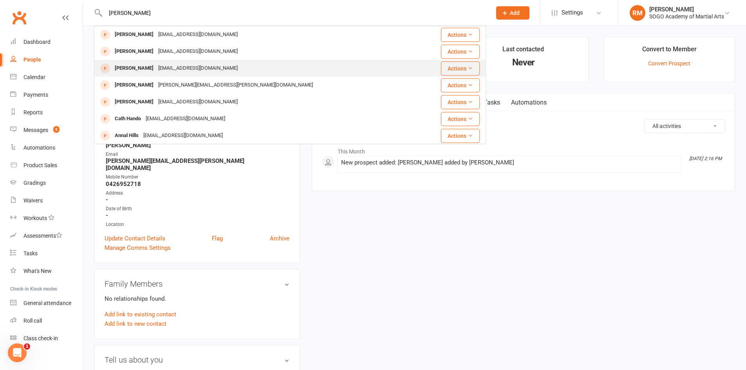
type input "[PERSON_NAME]"
click at [166, 68] on div "[EMAIL_ADDRESS][DOMAIN_NAME]" at bounding box center [198, 68] width 84 height 11
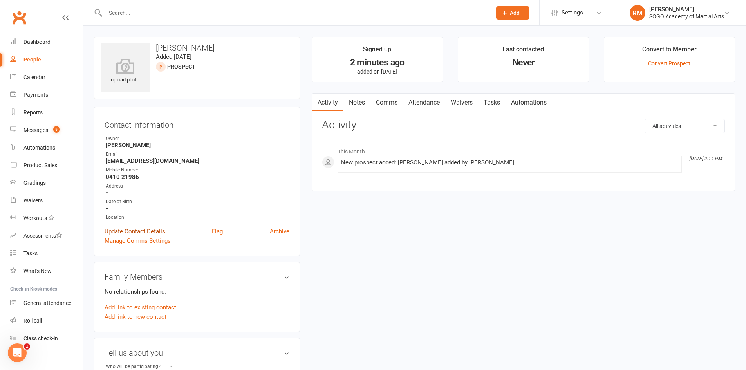
click at [133, 231] on link "Update Contact Details" at bounding box center [135, 231] width 61 height 9
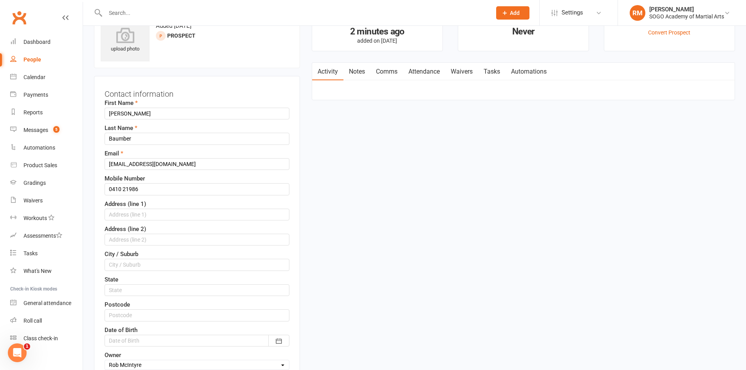
scroll to position [37, 0]
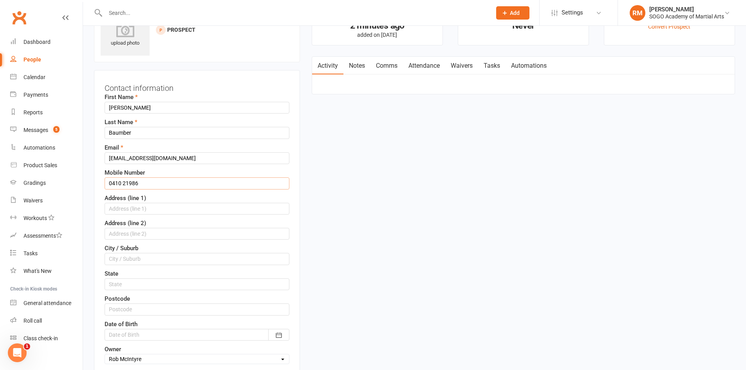
click at [123, 182] on input "0410 21986" at bounding box center [197, 183] width 185 height 12
type input "041021986"
click at [290, 222] on div "Contact information First Name [PERSON_NAME] Last Name [PERSON_NAME] Email [EMA…" at bounding box center [197, 258] width 206 height 377
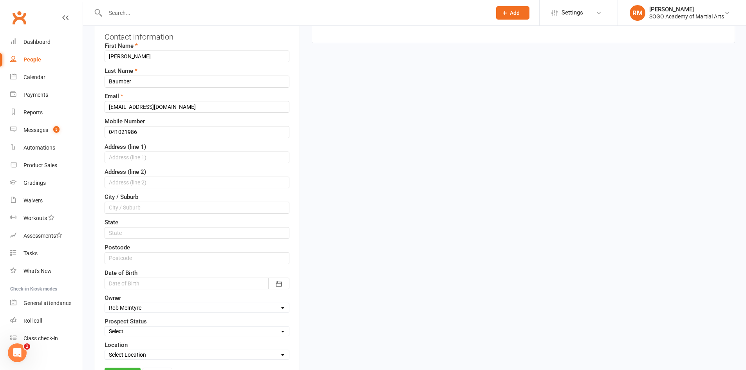
scroll to position [272, 0]
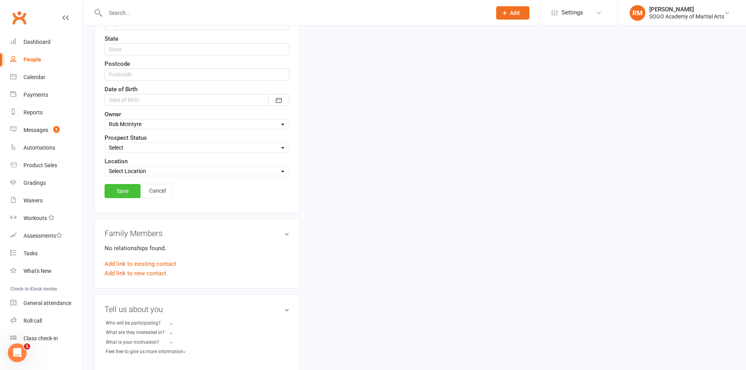
click at [124, 191] on link "Save" at bounding box center [123, 191] width 36 height 14
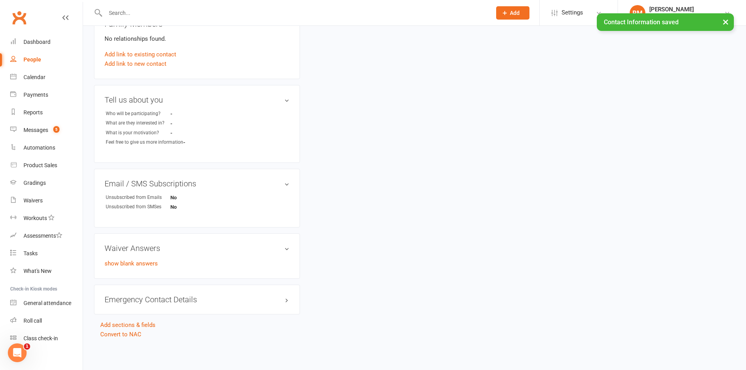
scroll to position [0, 0]
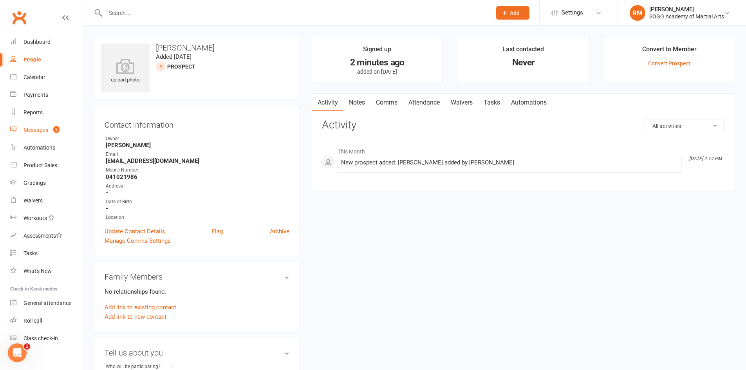
click at [37, 128] on div "Messages" at bounding box center [35, 130] width 25 height 6
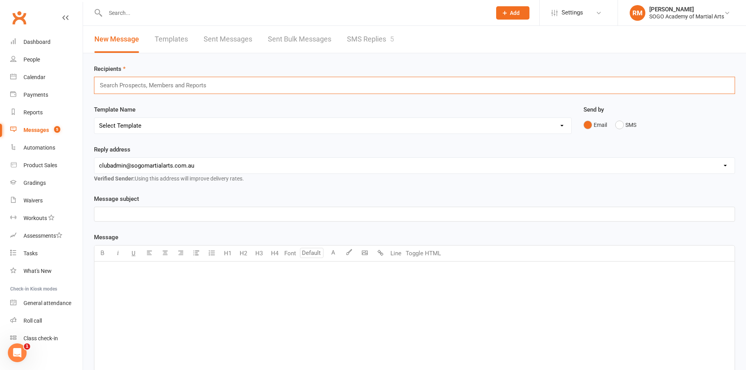
click at [163, 85] on input "text" at bounding box center [156, 85] width 115 height 10
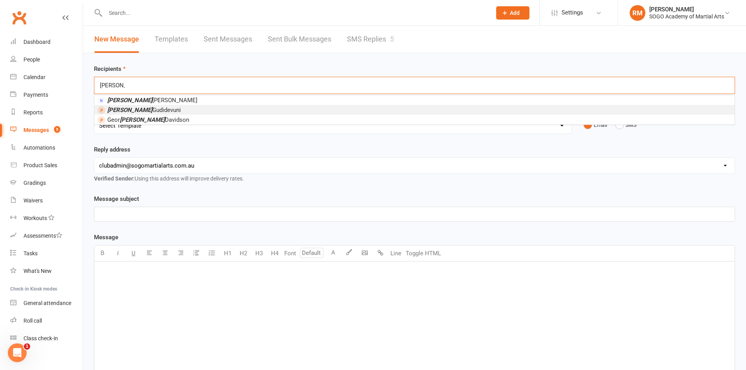
type input "[PERSON_NAME]"
click at [164, 106] on li "[PERSON_NAME]" at bounding box center [414, 110] width 640 height 10
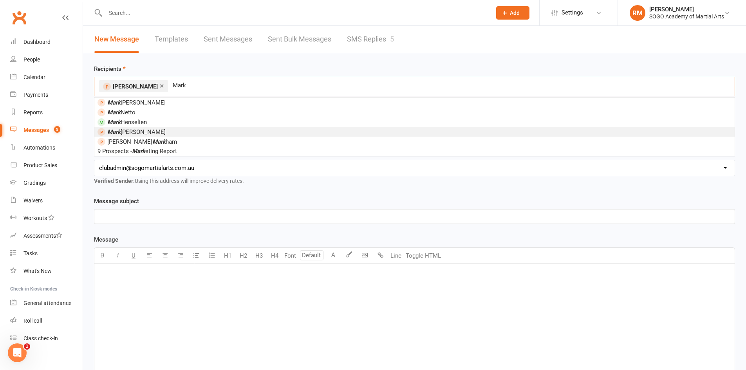
type input "Mark"
click at [151, 134] on li "[PERSON_NAME]" at bounding box center [414, 132] width 640 height 10
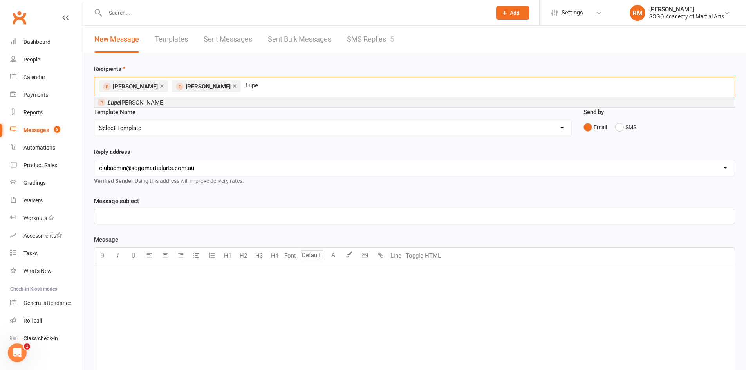
type input "Lupe"
click at [247, 100] on li "Lupe matasila Tagaloa" at bounding box center [414, 102] width 640 height 10
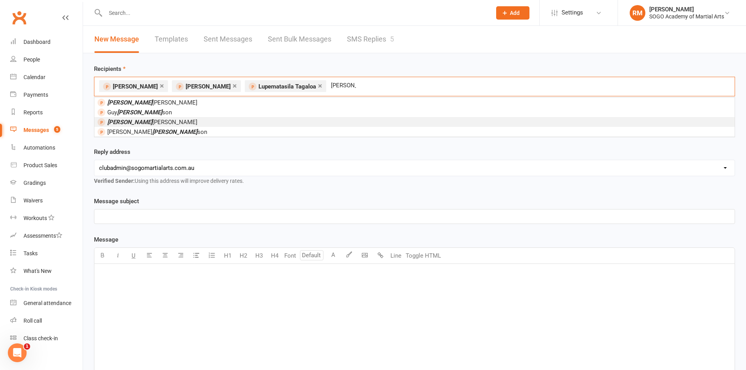
type input "[PERSON_NAME]"
drag, startPoint x: 165, startPoint y: 119, endPoint x: 180, endPoint y: 117, distance: 15.8
click at [164, 119] on span "[PERSON_NAME]" at bounding box center [152, 122] width 90 height 7
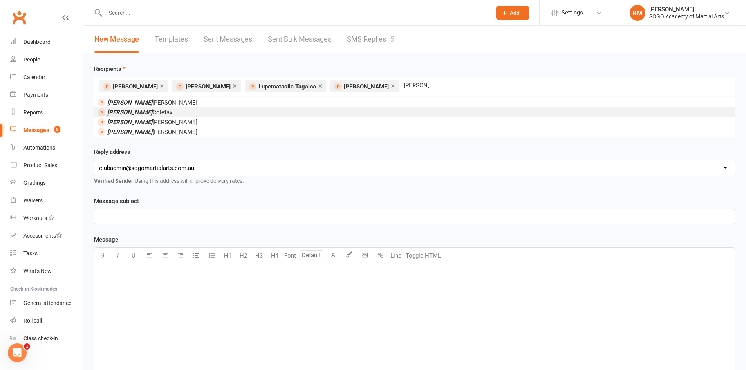
type input "[PERSON_NAME]"
click at [146, 114] on li "[PERSON_NAME]" at bounding box center [414, 112] width 640 height 10
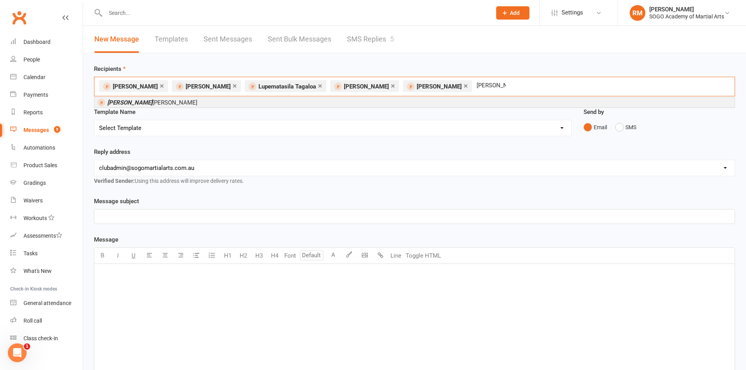
type input "[PERSON_NAME]"
click at [165, 103] on li "[PERSON_NAME]" at bounding box center [414, 102] width 640 height 10
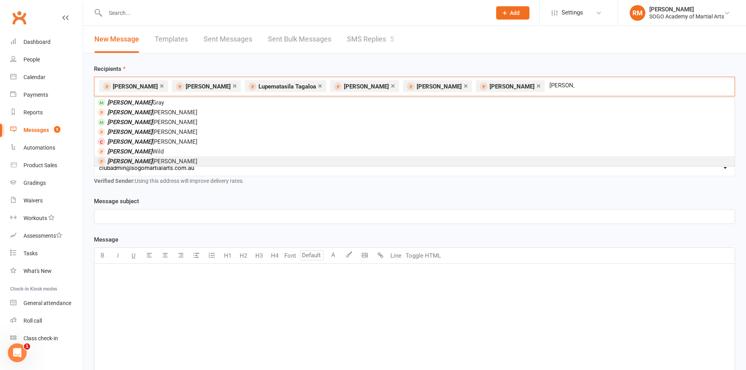
type input "[PERSON_NAME]"
click at [146, 161] on li "[PERSON_NAME]" at bounding box center [414, 161] width 640 height 10
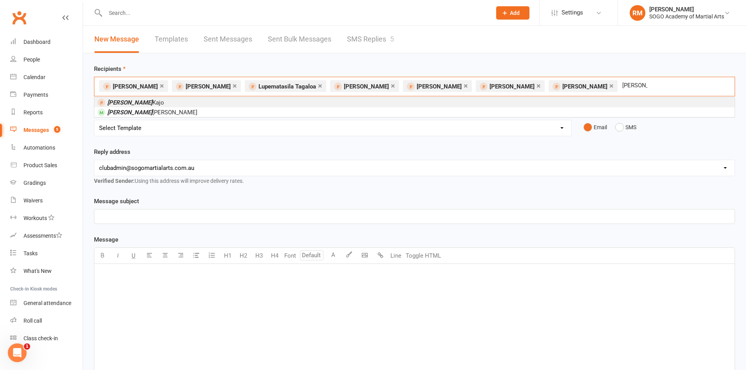
type input "[PERSON_NAME]"
click at [137, 104] on li "[PERSON_NAME]" at bounding box center [414, 102] width 640 height 10
click at [681, 80] on div "× [PERSON_NAME] × [PERSON_NAME] × [PERSON_NAME] × [PERSON_NAME] × [PERSON_NAME]…" at bounding box center [414, 87] width 641 height 20
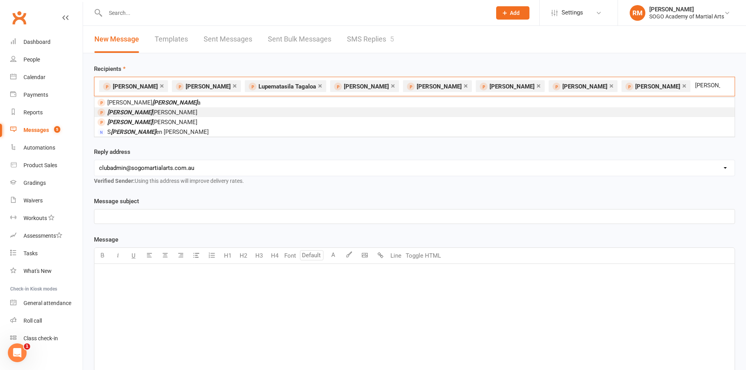
type input "[PERSON_NAME]"
click at [145, 115] on span "[PERSON_NAME]" at bounding box center [152, 112] width 90 height 7
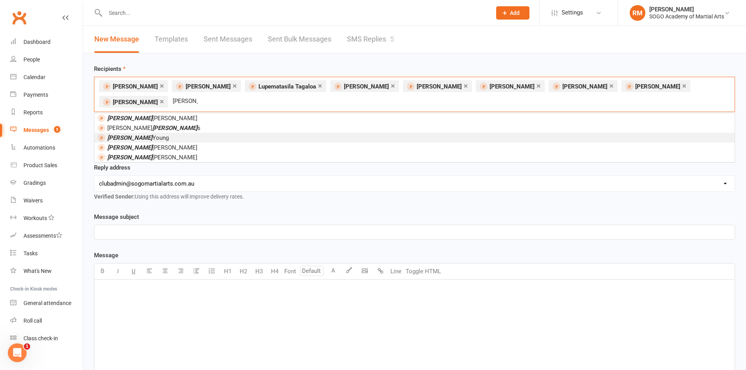
type input "[PERSON_NAME]"
click at [143, 139] on span "[PERSON_NAME]" at bounding box center [137, 137] width 61 height 7
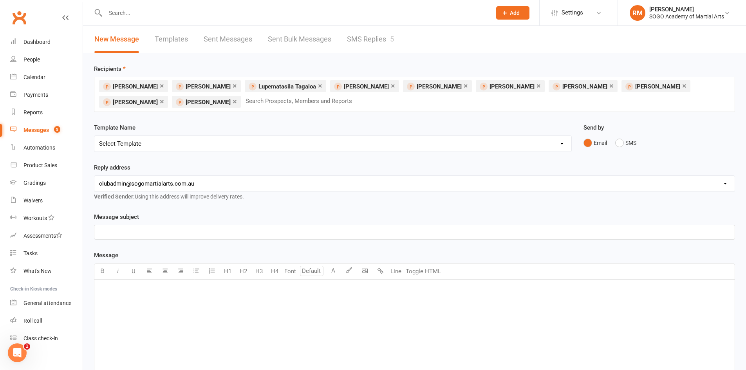
click at [164, 141] on select "Select Template [Email] 01. Junior Enquiry 1 Week FREE Zipleads Call Booked [Em…" at bounding box center [332, 144] width 477 height 16
click at [162, 102] on link "×" at bounding box center [162, 101] width 4 height 13
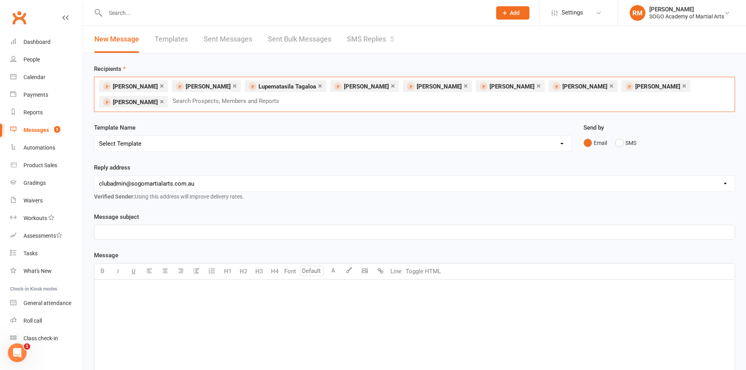
click at [135, 146] on select "Select Template [Email] 01. Junior Enquiry 1 Week FREE Zipleads Call Booked [Em…" at bounding box center [332, 144] width 477 height 16
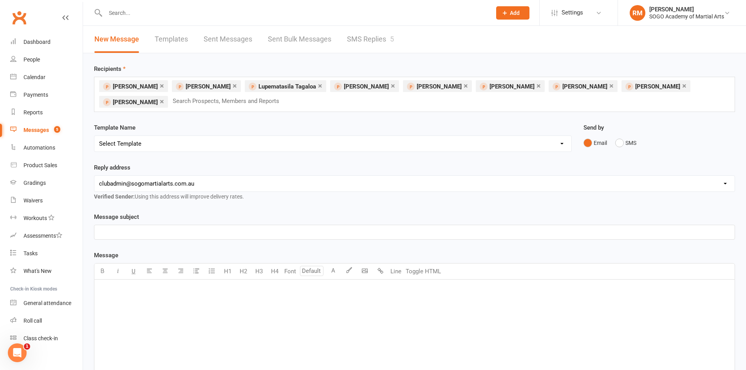
select select "1"
click at [94, 136] on select "Select Template [Email] 01. Junior Enquiry 1 Week FREE Zipleads Call Booked [Em…" at bounding box center [332, 144] width 477 height 16
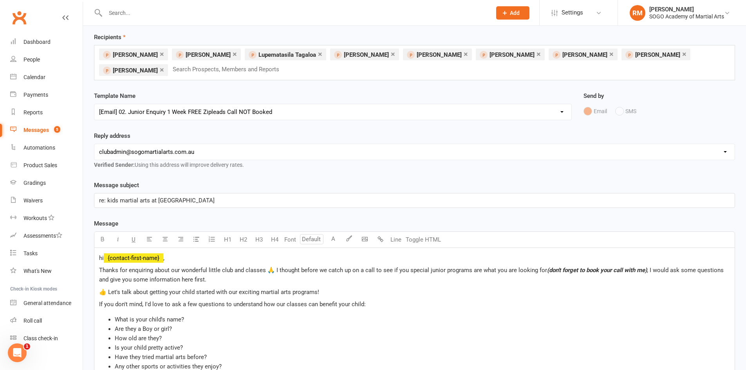
scroll to position [117, 0]
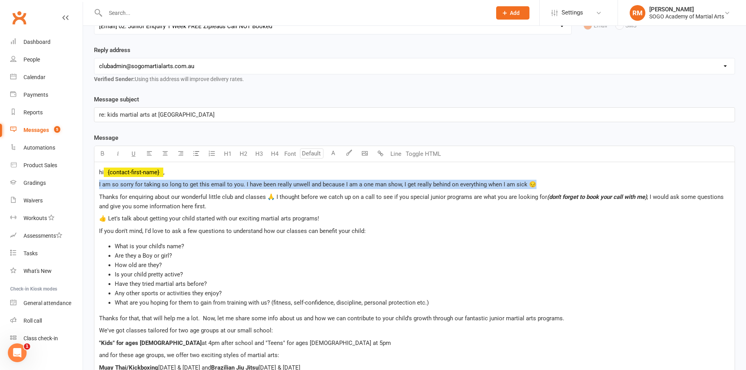
drag, startPoint x: 536, startPoint y: 184, endPoint x: 82, endPoint y: 183, distance: 454.5
copy span "I am so sorry for taking so long to get this email to you. I have been really u…"
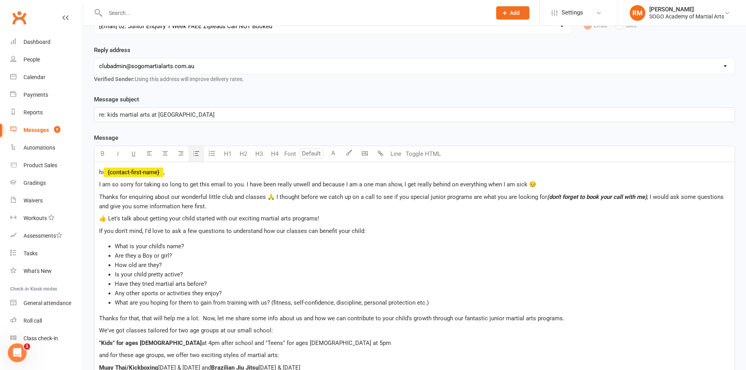
click at [290, 267] on li "How old are they?" at bounding box center [422, 264] width 615 height 9
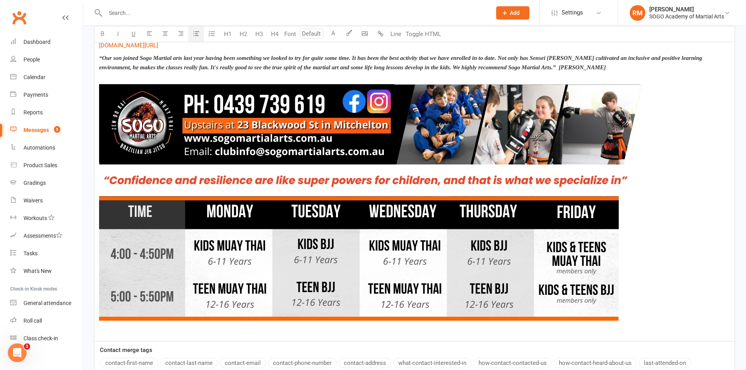
scroll to position [785, 0]
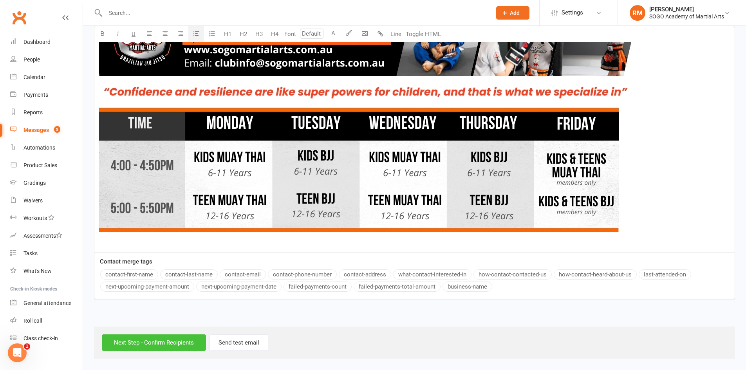
click at [196, 344] on input "Next Step - Confirm Recipients" at bounding box center [154, 342] width 104 height 16
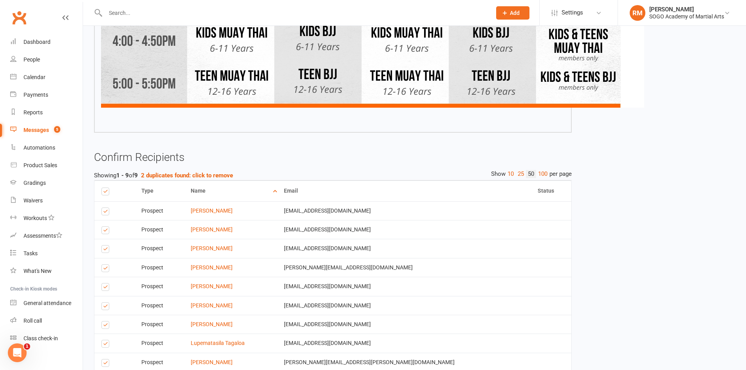
scroll to position [862, 0]
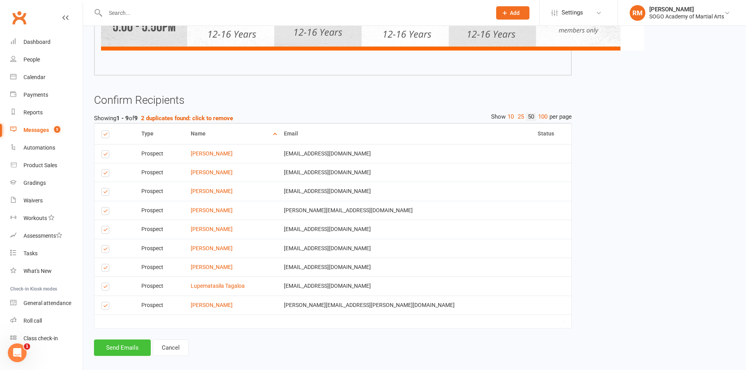
click at [135, 342] on button "Send Emails" at bounding box center [122, 347] width 57 height 16
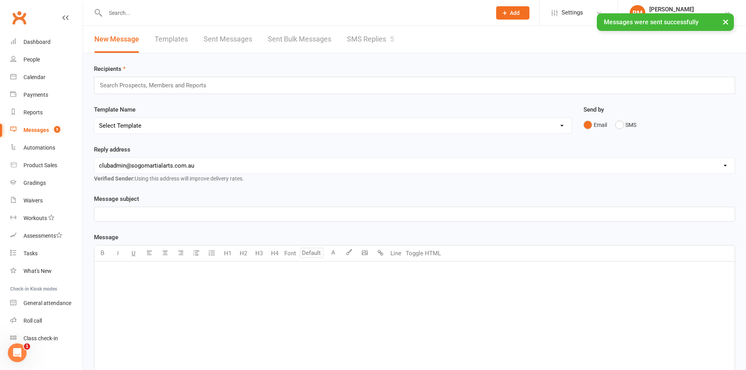
drag, startPoint x: 168, startPoint y: 87, endPoint x: 171, endPoint y: 84, distance: 4.2
click at [171, 84] on input "text" at bounding box center [156, 85] width 115 height 10
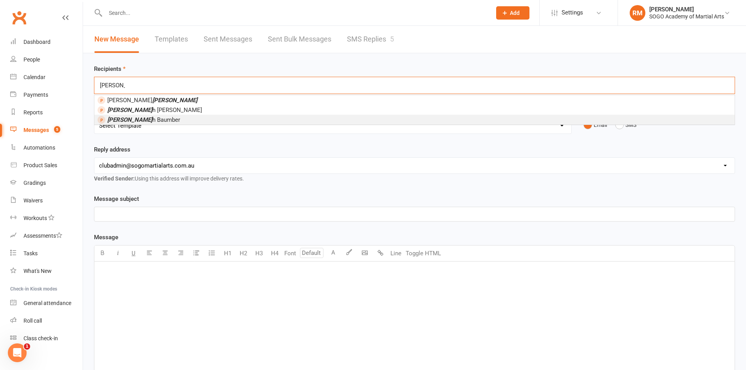
type input "[PERSON_NAME]"
click at [156, 117] on li "[PERSON_NAME]" at bounding box center [414, 120] width 640 height 10
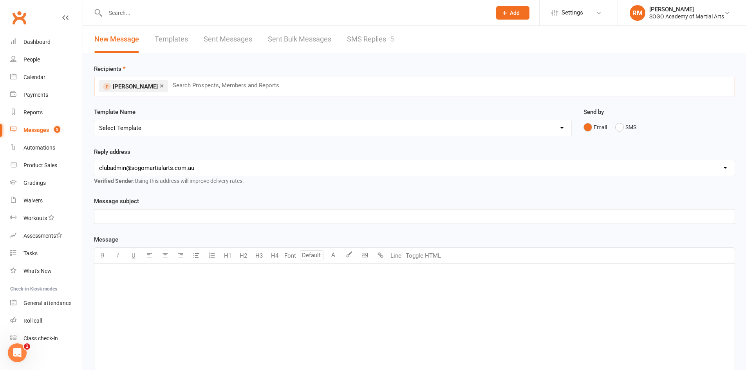
click at [152, 128] on select "Select Template [Email] 01. Junior Enquiry 1 Week FREE Zipleads Call Booked [Em…" at bounding box center [332, 128] width 477 height 16
select select "0"
click at [94, 120] on select "Select Template [Email] 01. Junior Enquiry 1 Week FREE Zipleads Call Booked [Em…" at bounding box center [332, 128] width 477 height 16
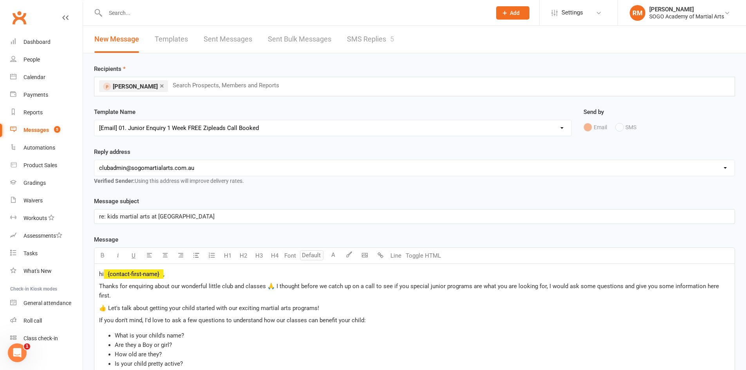
scroll to position [39, 0]
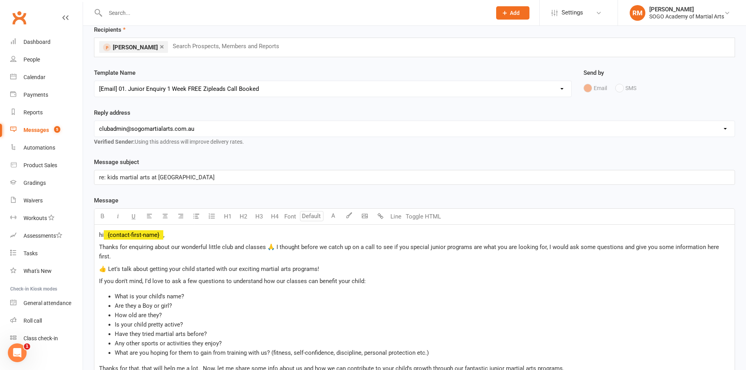
click at [99, 245] on span "Thanks for enquiring about our wonderful little club and classes 🙏 I thought be…" at bounding box center [409, 252] width 621 height 16
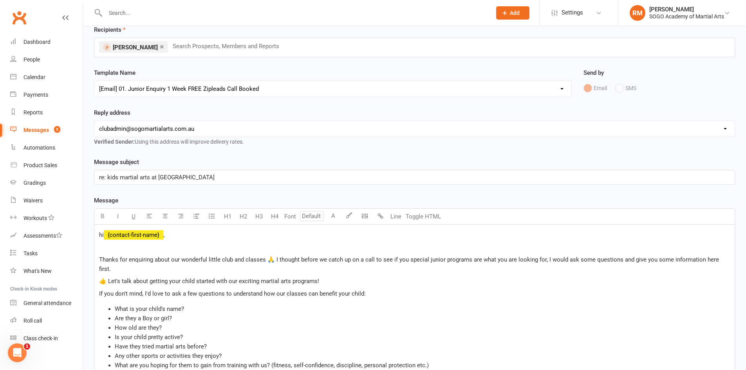
click at [173, 249] on p "﻿" at bounding box center [414, 246] width 631 height 9
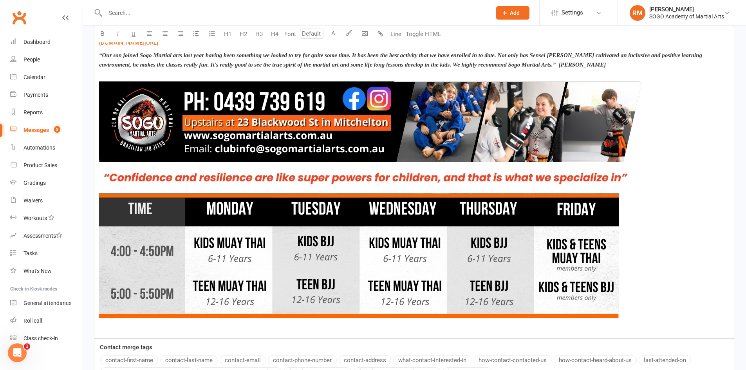
scroll to position [760, 0]
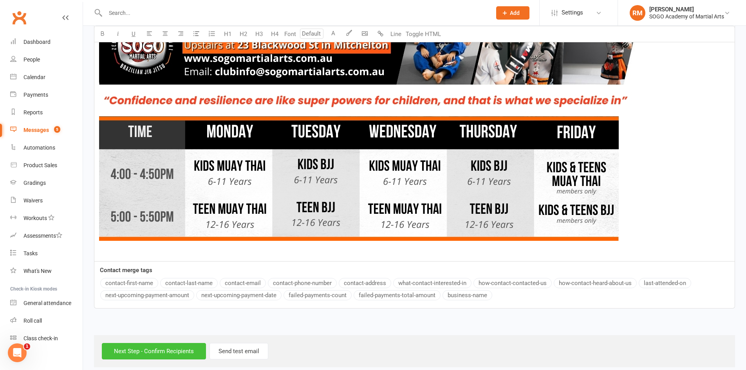
click at [160, 343] on input "Next Step - Confirm Recipients" at bounding box center [154, 351] width 104 height 16
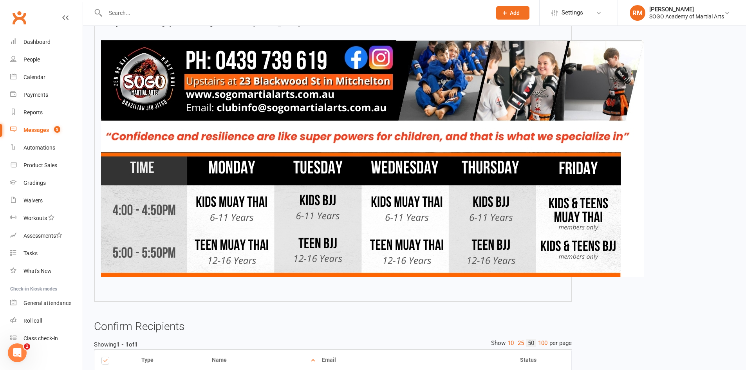
scroll to position [710, 0]
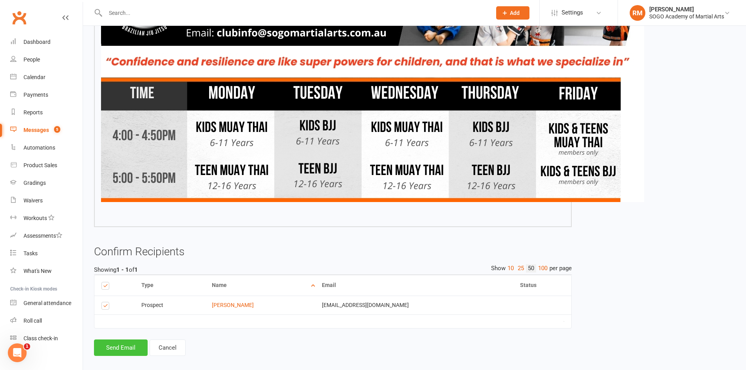
click at [130, 339] on button "Send Email" at bounding box center [121, 347] width 54 height 16
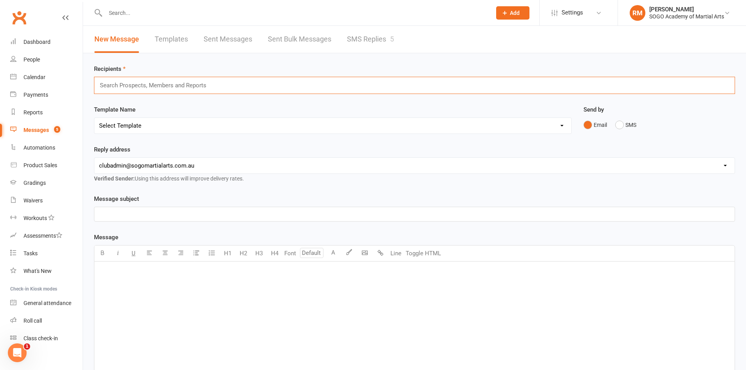
click at [170, 87] on input "text" at bounding box center [156, 85] width 115 height 10
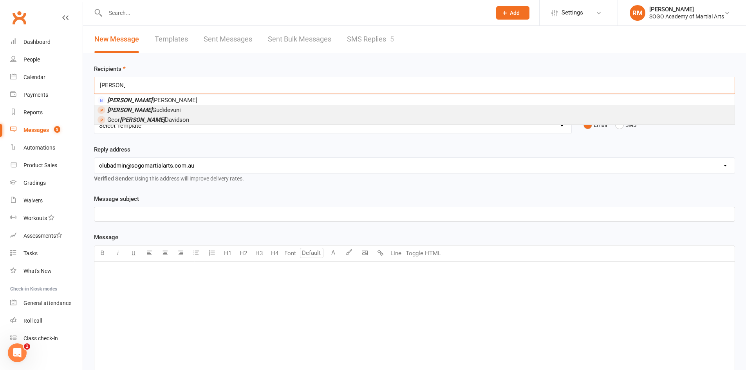
type input "[PERSON_NAME]"
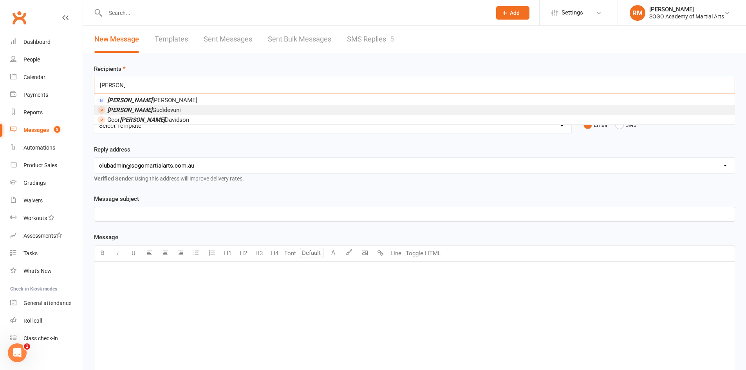
click at [146, 110] on span "[PERSON_NAME]" at bounding box center [144, 109] width 74 height 7
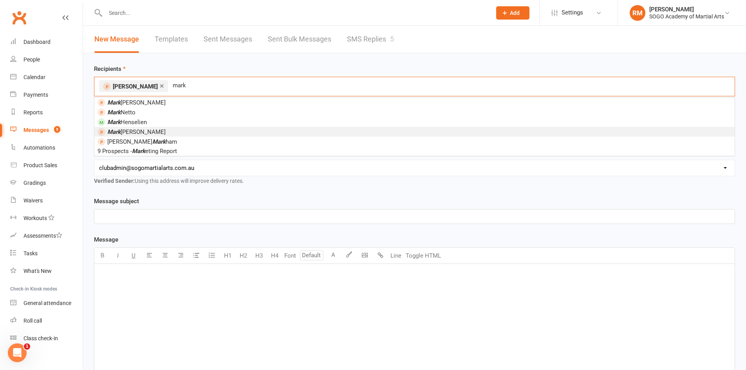
type input "mark"
drag, startPoint x: 146, startPoint y: 130, endPoint x: 168, endPoint y: 123, distance: 22.9
click at [146, 130] on li "[PERSON_NAME]" at bounding box center [414, 132] width 640 height 10
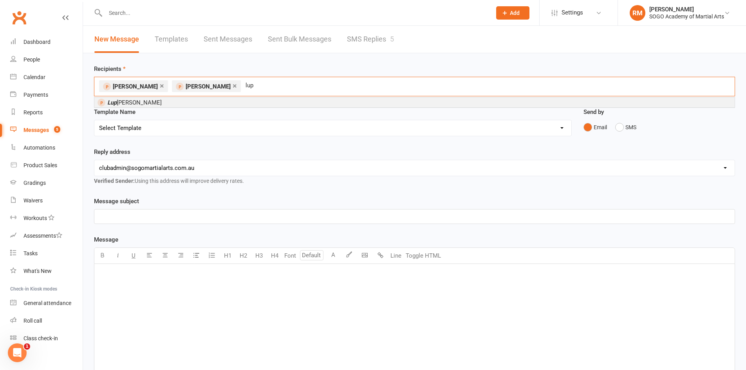
type input "lup"
click at [237, 99] on li "Lup ematasila Tagaloa" at bounding box center [414, 102] width 640 height 10
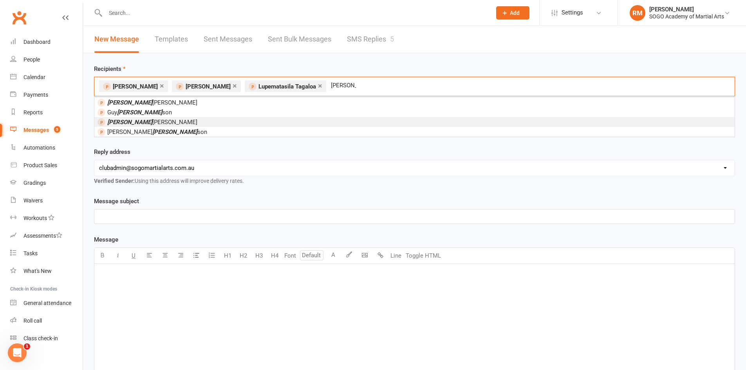
type input "[PERSON_NAME]"
click at [160, 123] on span "[PERSON_NAME]" at bounding box center [152, 122] width 90 height 7
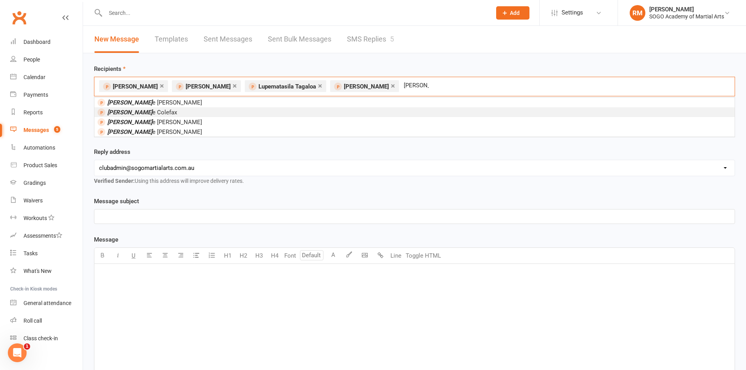
type input "[PERSON_NAME]"
click at [166, 111] on li "[PERSON_NAME]" at bounding box center [414, 112] width 640 height 10
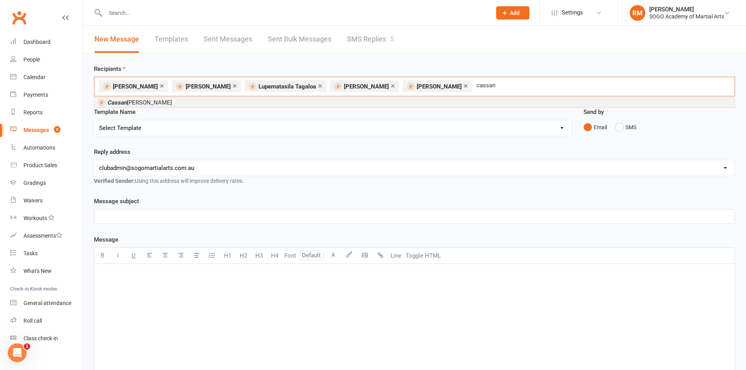
type input "cassan"
click at [159, 105] on li "[PERSON_NAME] dra [PERSON_NAME]" at bounding box center [414, 102] width 640 height 10
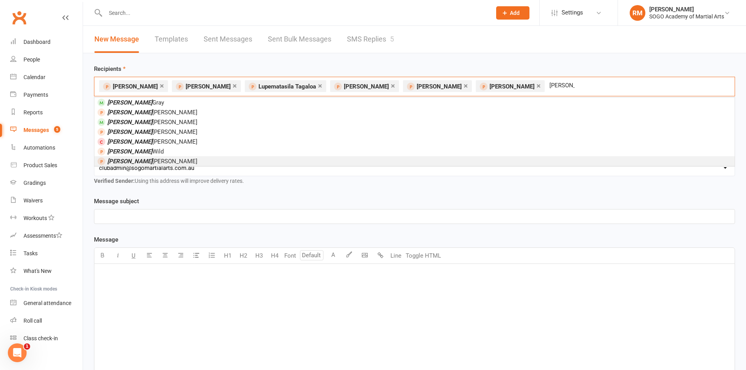
type input "[PERSON_NAME]"
click at [144, 162] on span "[PERSON_NAME]" at bounding box center [152, 161] width 90 height 7
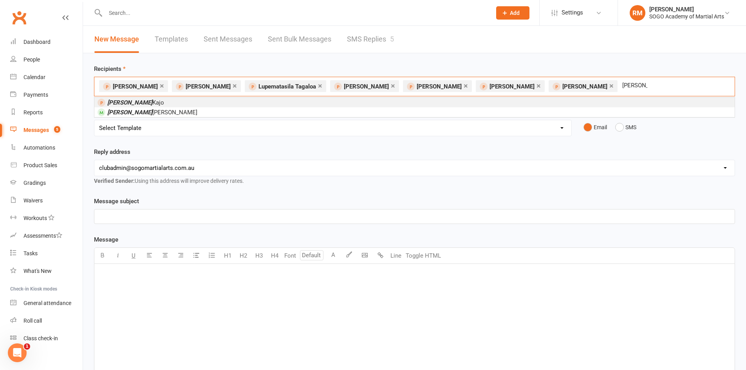
type input "[PERSON_NAME]"
click at [130, 102] on span "[PERSON_NAME]" at bounding box center [135, 102] width 57 height 7
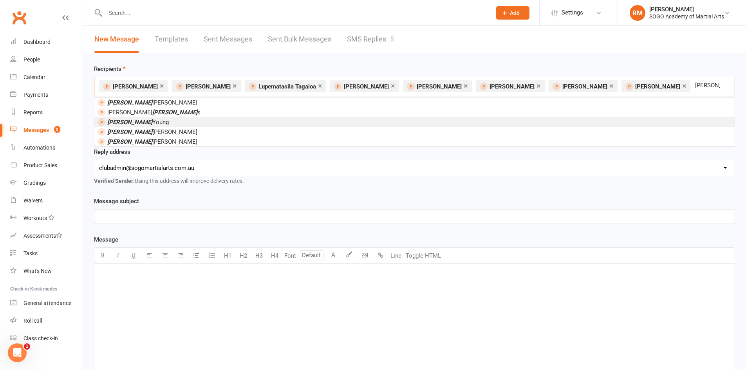
type input "[PERSON_NAME]"
click at [152, 123] on li "[PERSON_NAME]" at bounding box center [414, 122] width 640 height 10
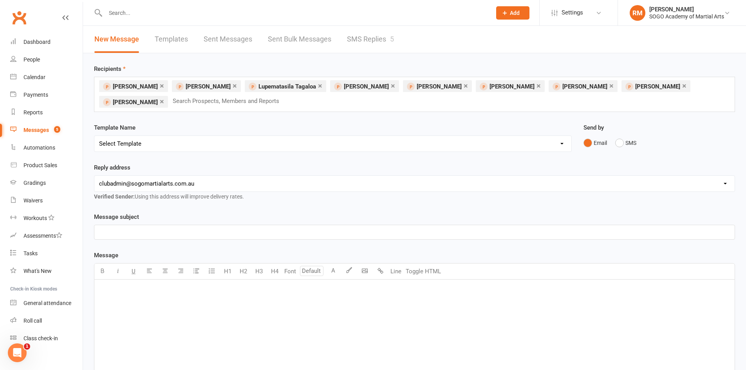
drag, startPoint x: 164, startPoint y: 141, endPoint x: 169, endPoint y: 143, distance: 5.1
click at [164, 141] on select "Select Template [Email] 01. Junior Enquiry 1 Week FREE Zipleads Call Booked [Em…" at bounding box center [332, 144] width 477 height 16
select select "10"
click at [94, 136] on select "Select Template [Email] 01. Junior Enquiry 1 Week FREE Zipleads Call Booked [Em…" at bounding box center [332, 144] width 477 height 16
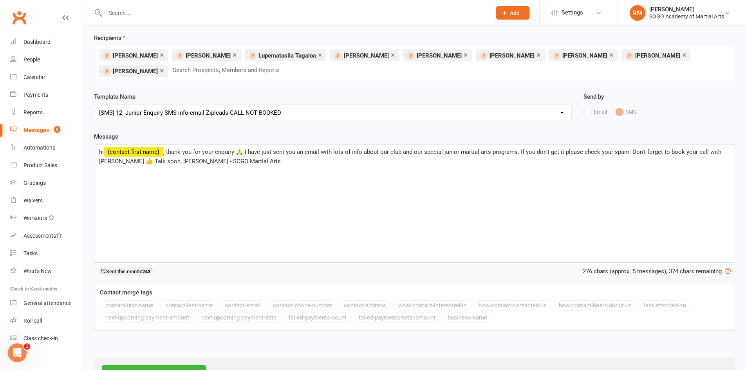
scroll to position [62, 0]
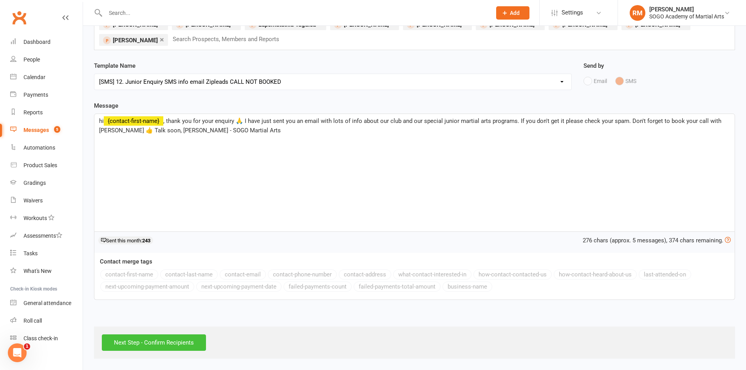
click at [157, 344] on input "Next Step - Confirm Recipients" at bounding box center [154, 342] width 104 height 16
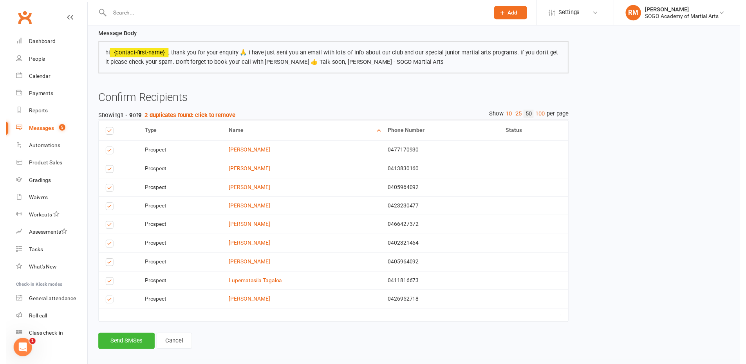
scroll to position [67, 0]
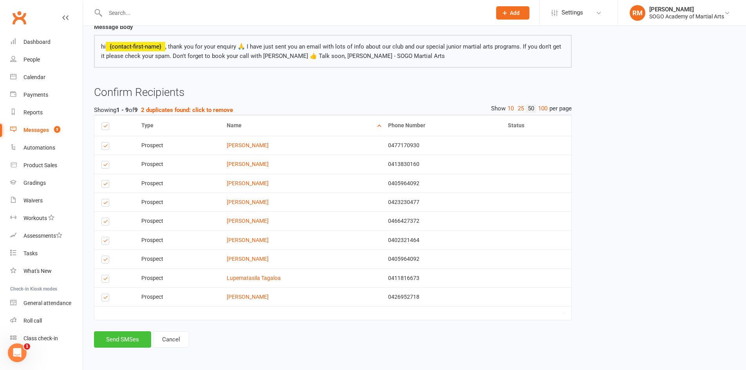
click at [125, 341] on button "Send SMSes" at bounding box center [122, 339] width 57 height 16
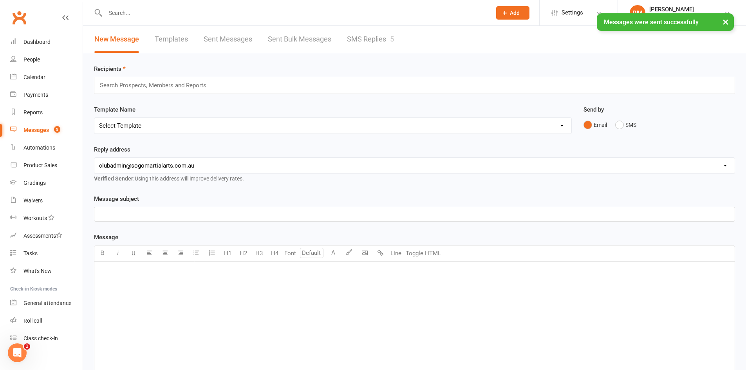
click at [150, 84] on input "text" at bounding box center [156, 85] width 115 height 10
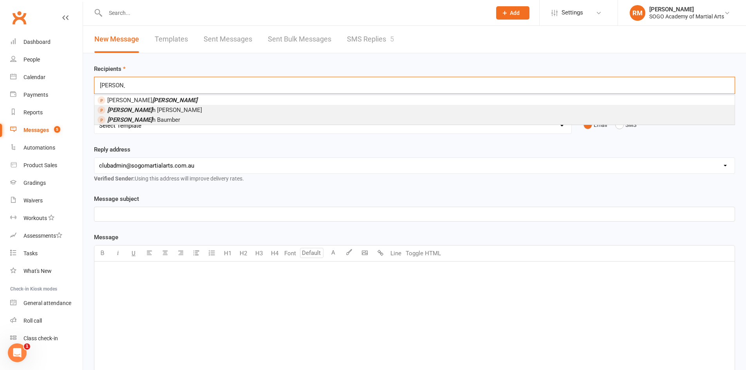
type input "[PERSON_NAME]"
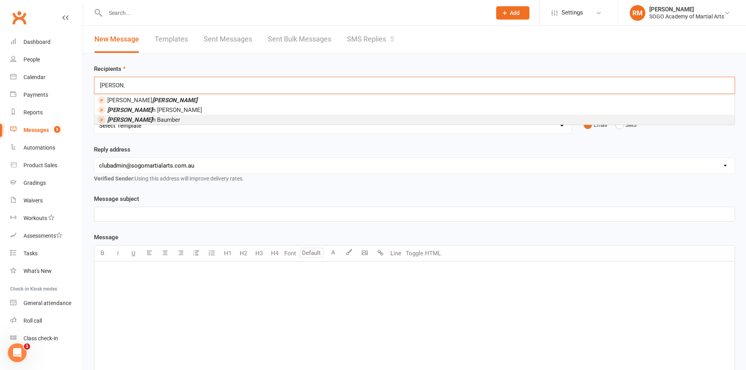
click at [157, 117] on li "[PERSON_NAME]" at bounding box center [414, 120] width 640 height 10
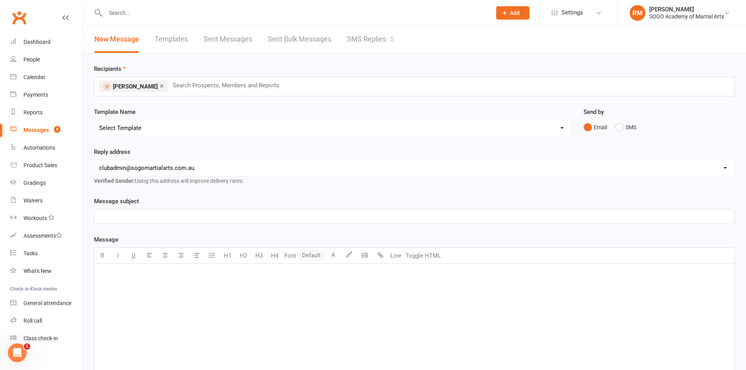
drag, startPoint x: 143, startPoint y: 128, endPoint x: 147, endPoint y: 129, distance: 4.2
click at [143, 128] on select "Select Template [Email] 01. Junior Enquiry 1 Week FREE Zipleads Call Booked [Em…" at bounding box center [332, 128] width 477 height 16
select select "11"
click at [94, 120] on select "Select Template [Email] 01. Junior Enquiry 1 Week FREE Zipleads Call Booked [Em…" at bounding box center [332, 128] width 477 height 16
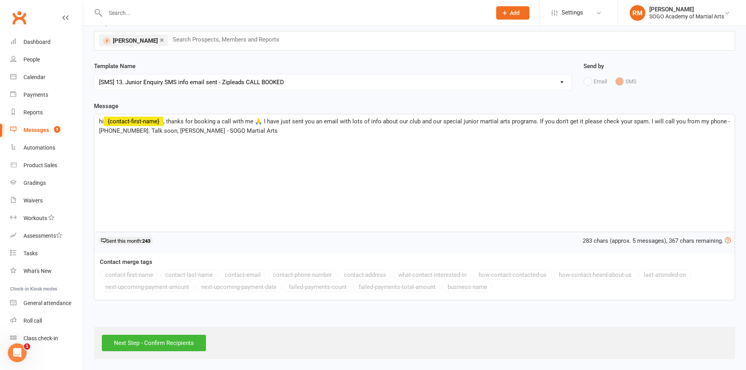
scroll to position [46, 0]
click at [648, 118] on span ", thanks for booking a call with me 🙏 I have just sent you an email with lots o…" at bounding box center [415, 125] width 632 height 16
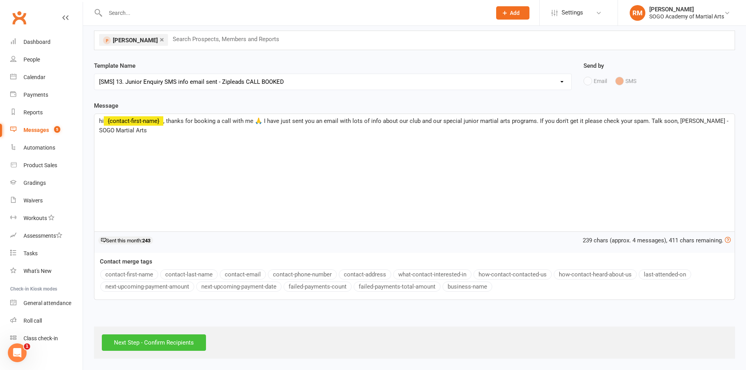
click at [150, 339] on input "Next Step - Confirm Recipients" at bounding box center [154, 342] width 104 height 16
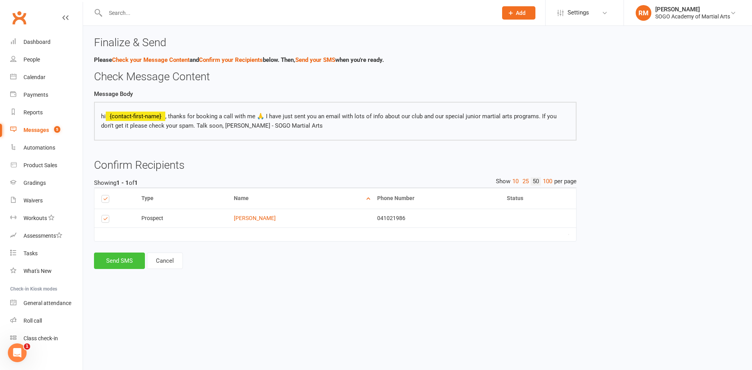
click at [119, 263] on button "Send SMS" at bounding box center [119, 261] width 51 height 16
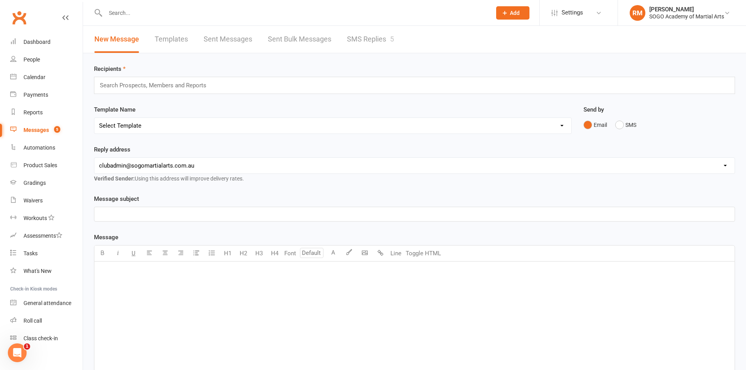
click at [134, 13] on input "text" at bounding box center [294, 12] width 383 height 11
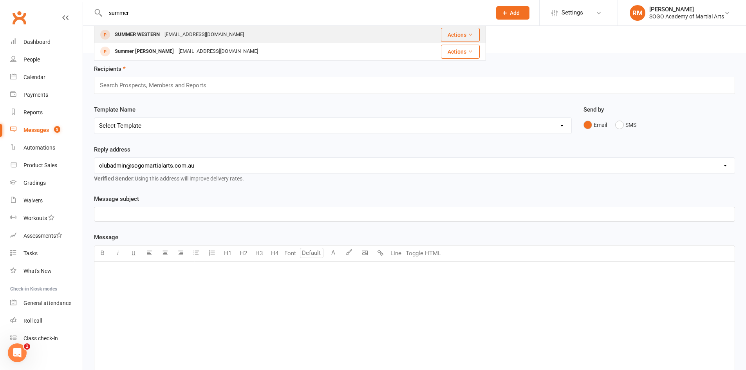
type input "summer"
click at [148, 33] on div "SUMMER WESTERN" at bounding box center [137, 34] width 50 height 11
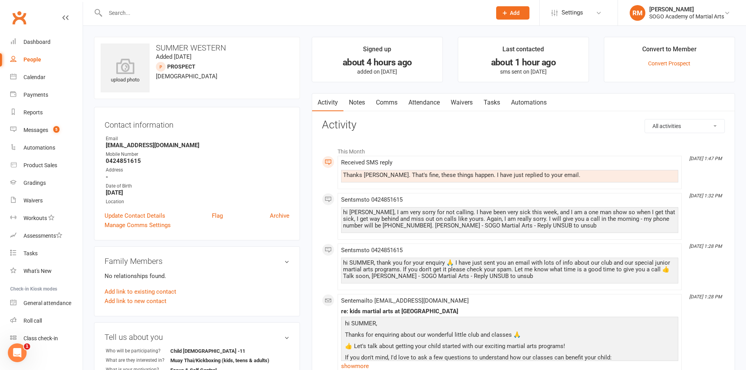
click at [385, 103] on link "Comms" at bounding box center [386, 103] width 32 height 18
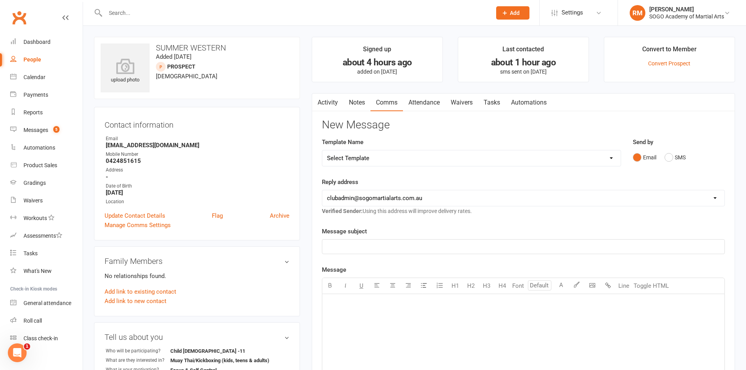
click at [350, 247] on p "﻿" at bounding box center [523, 246] width 393 height 9
click at [352, 307] on p "﻿" at bounding box center [523, 303] width 393 height 9
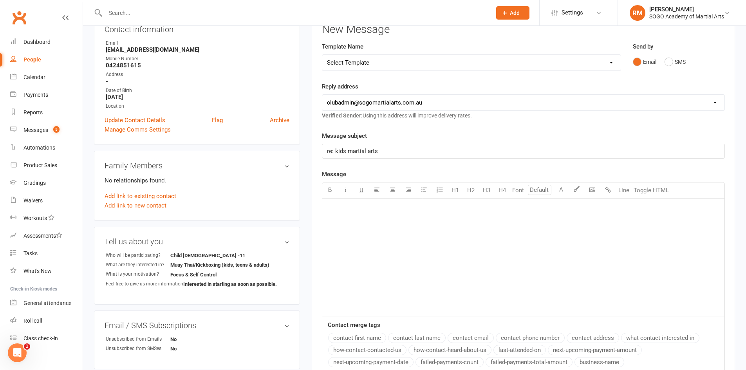
scroll to position [117, 0]
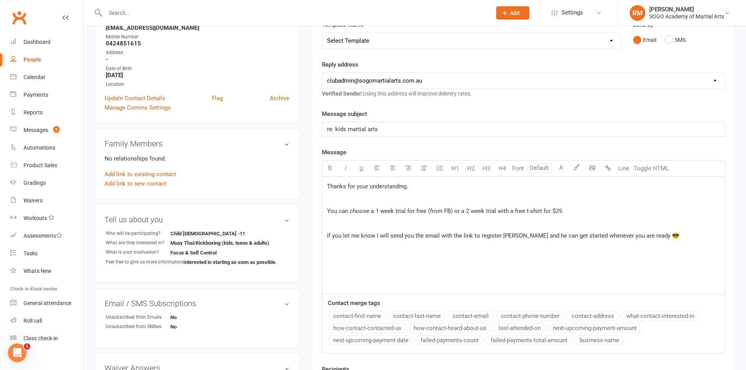
drag, startPoint x: 425, startPoint y: 188, endPoint x: 429, endPoint y: 186, distance: 5.1
click at [425, 187] on p "Thanks for your understanding." at bounding box center [523, 186] width 393 height 9
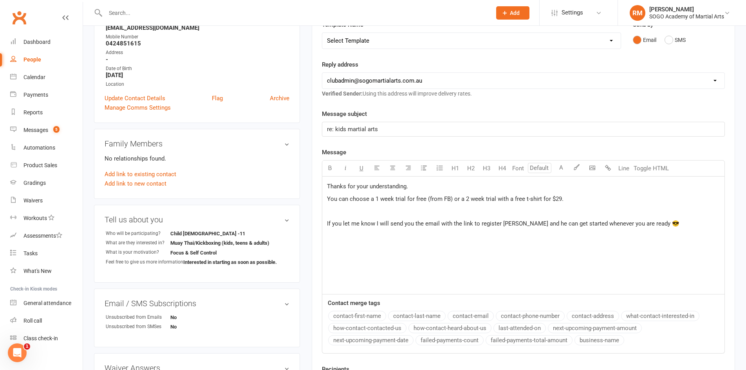
click at [586, 197] on p "You can choose a 1 week trial for free (from FB) or a 2 week trial with a free …" at bounding box center [523, 198] width 393 height 9
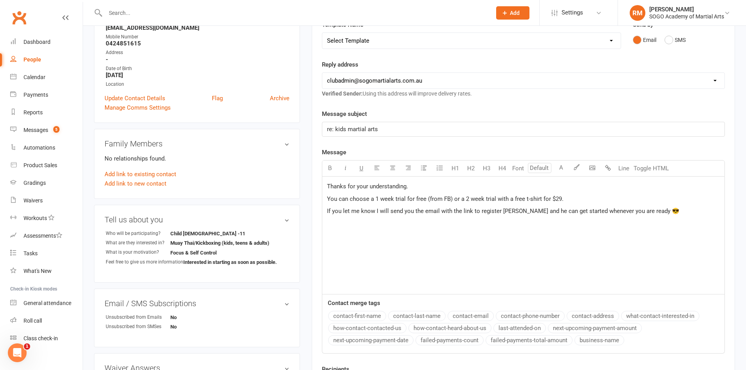
click at [669, 218] on div "Thanks for your understanding. You can choose a 1 week trial for free (from FB)…" at bounding box center [523, 235] width 402 height 117
paste div
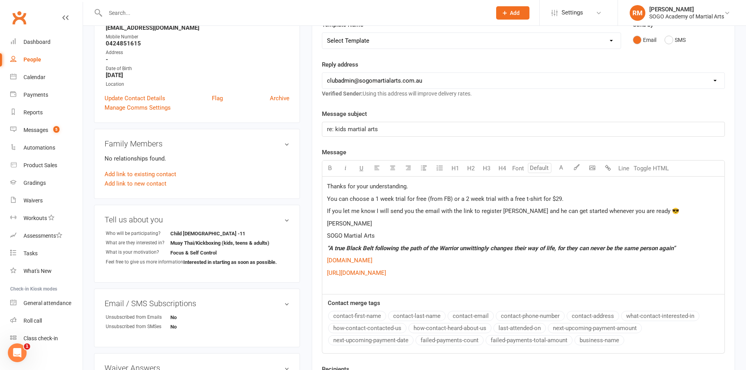
click at [421, 187] on p "Thanks for your understanding." at bounding box center [523, 186] width 393 height 9
click at [529, 207] on p "If you let me know I will send you the email with the link to register [PERSON_…" at bounding box center [523, 210] width 393 height 9
click at [418, 189] on p "Thanks for your understanding" at bounding box center [523, 186] width 393 height 9
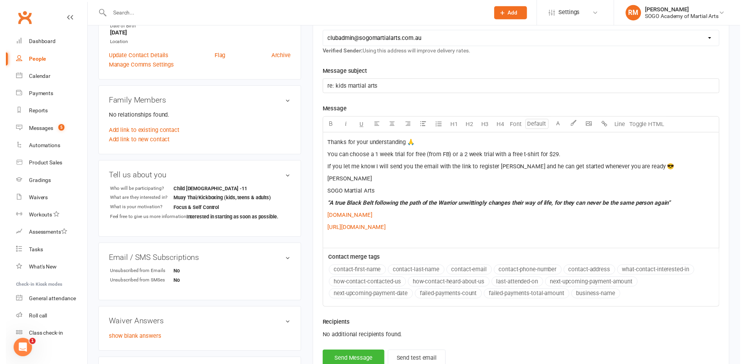
scroll to position [196, 0]
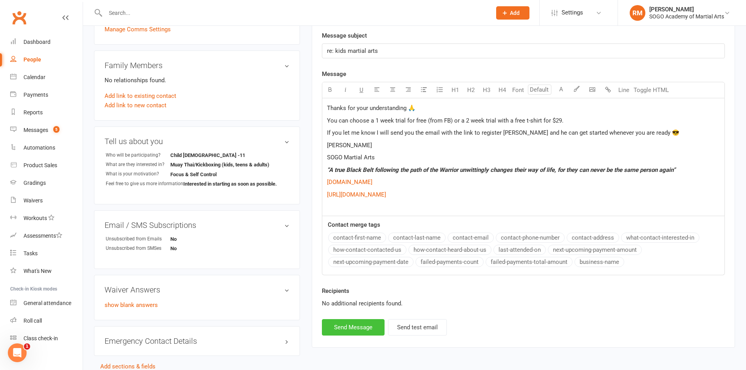
click at [366, 332] on button "Send Message" at bounding box center [353, 327] width 63 height 16
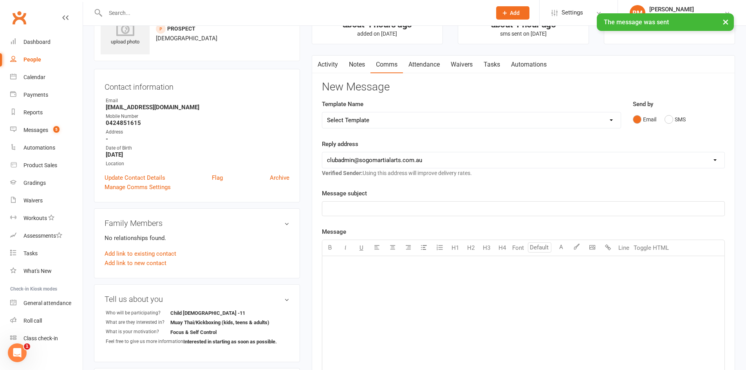
scroll to position [0, 0]
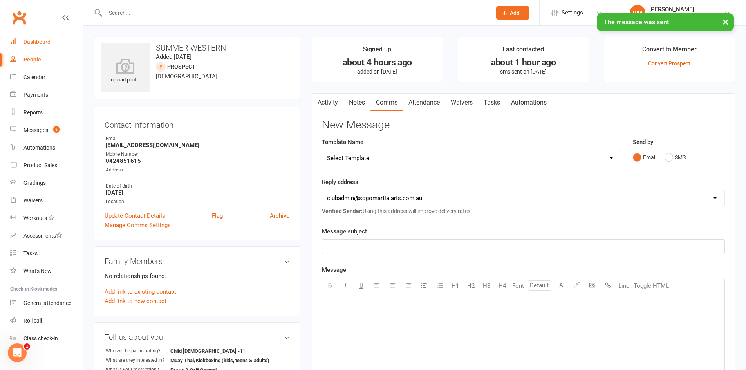
click at [37, 44] on div "Dashboard" at bounding box center [36, 42] width 27 height 6
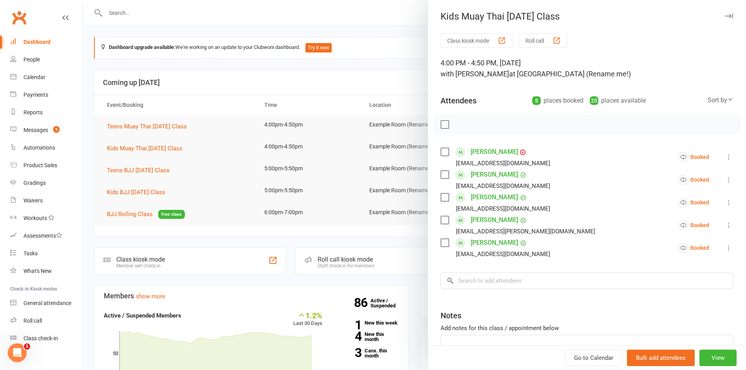
click at [314, 18] on div at bounding box center [414, 185] width 663 height 370
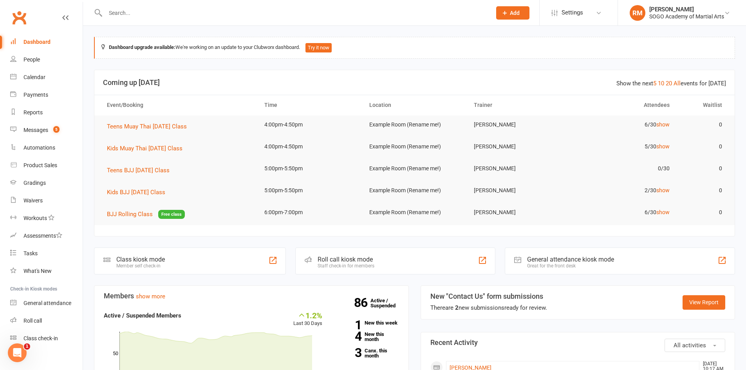
click at [114, 8] on input "text" at bounding box center [294, 12] width 383 height 11
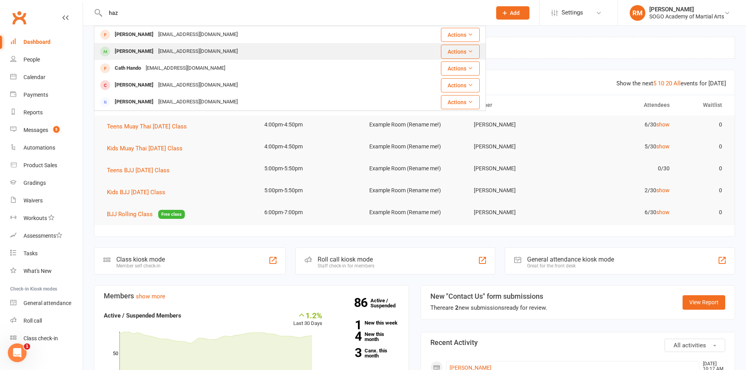
type input "haz"
click at [137, 44] on div "Hazel Raymond hraymond@bbc.qld.edu.au" at bounding box center [244, 51] width 299 height 16
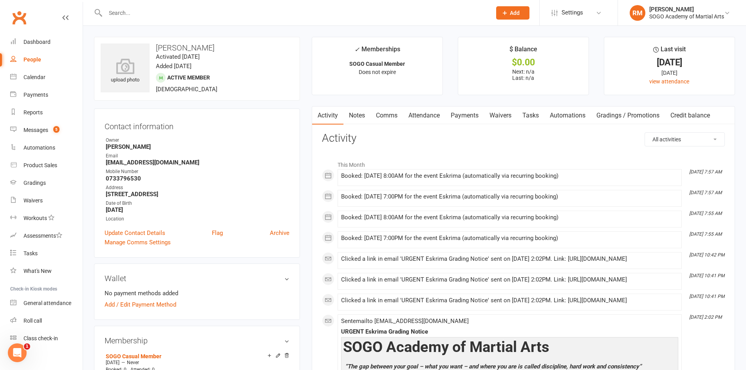
click at [129, 4] on div at bounding box center [290, 12] width 392 height 25
click at [134, 12] on input "text" at bounding box center [294, 12] width 383 height 11
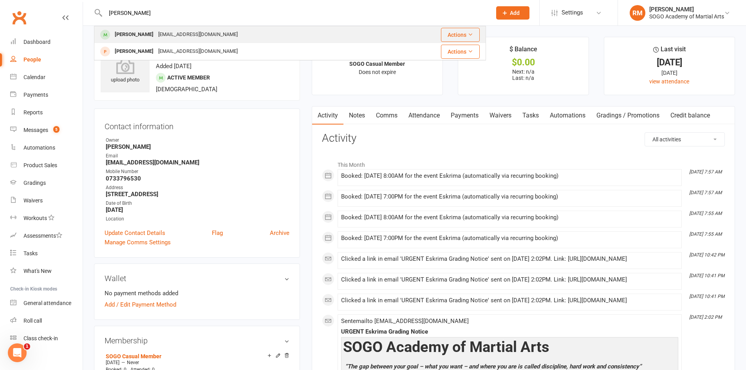
type input "Sean"
click at [131, 31] on div "Sean Dunstan" at bounding box center [133, 34] width 43 height 11
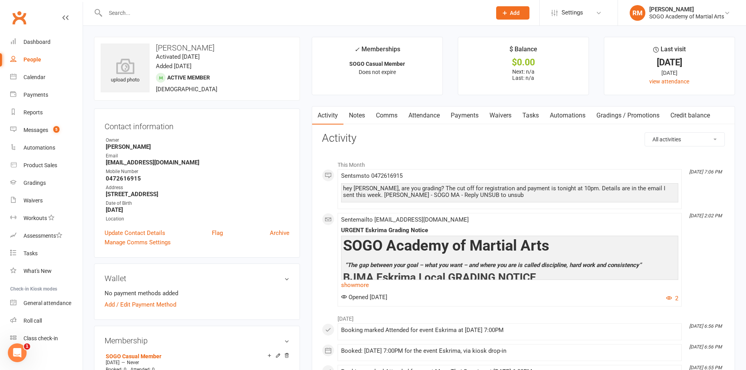
click at [121, 14] on input "text" at bounding box center [294, 12] width 383 height 11
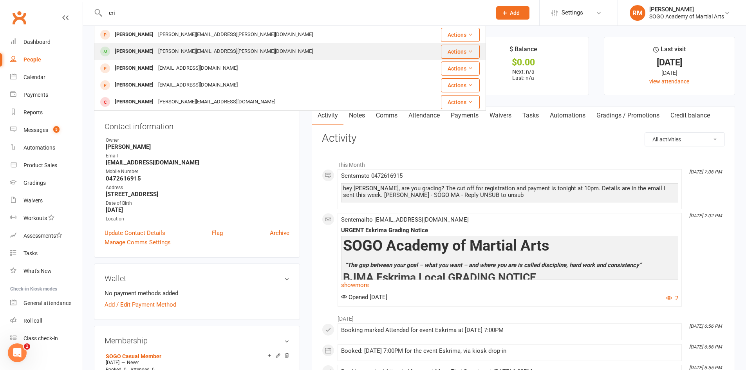
type input "eri"
click at [132, 49] on div "Erin Jameson" at bounding box center [133, 51] width 43 height 11
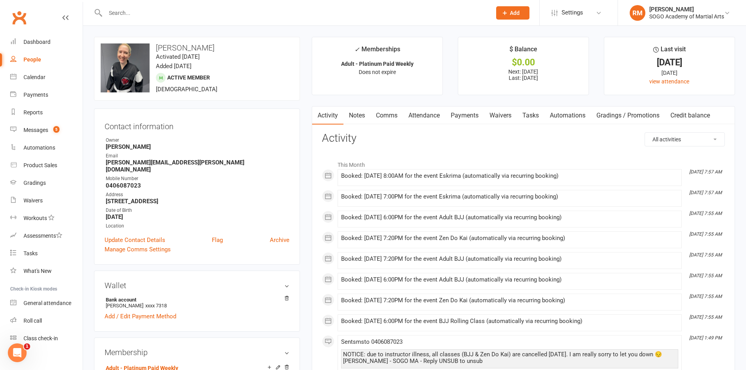
click at [130, 14] on input "text" at bounding box center [294, 12] width 383 height 11
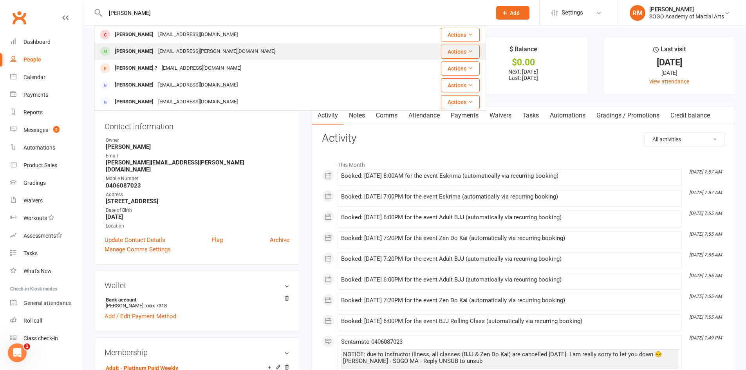
type input "Kim"
click at [133, 49] on div "Kim Pearce" at bounding box center [133, 51] width 43 height 11
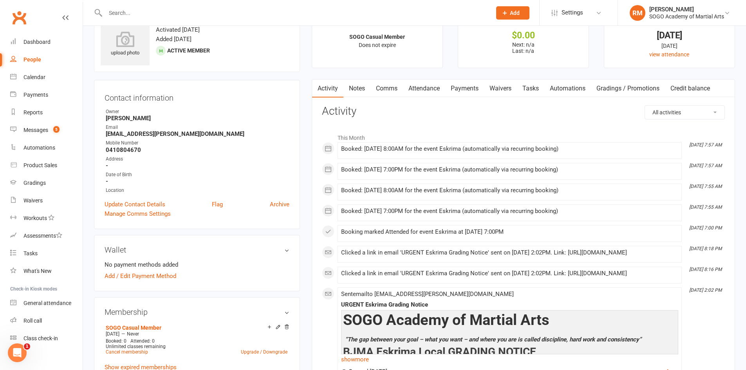
scroll to position [39, 0]
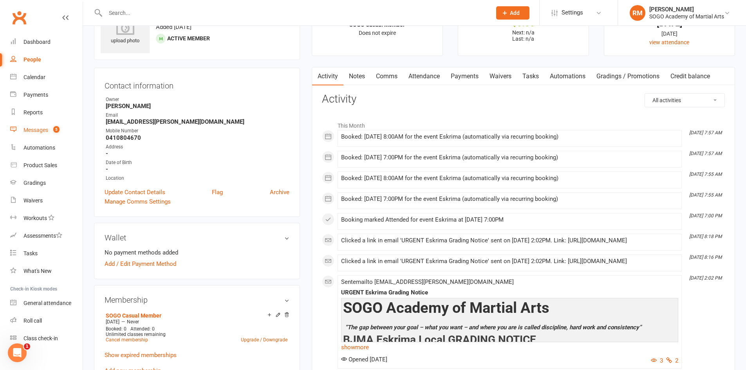
click at [33, 132] on div "Messages" at bounding box center [35, 130] width 25 height 6
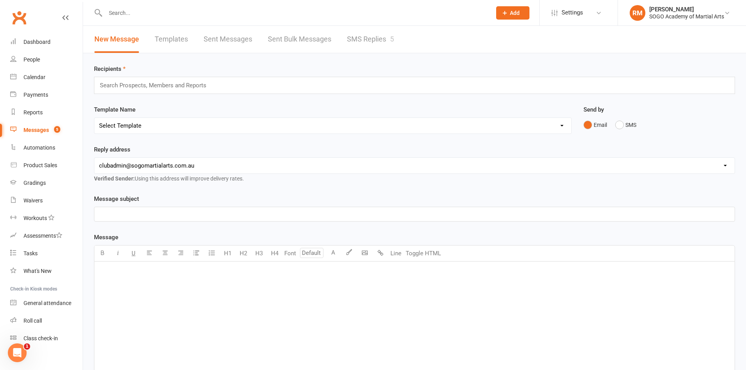
click at [171, 39] on link "Templates" at bounding box center [171, 39] width 33 height 27
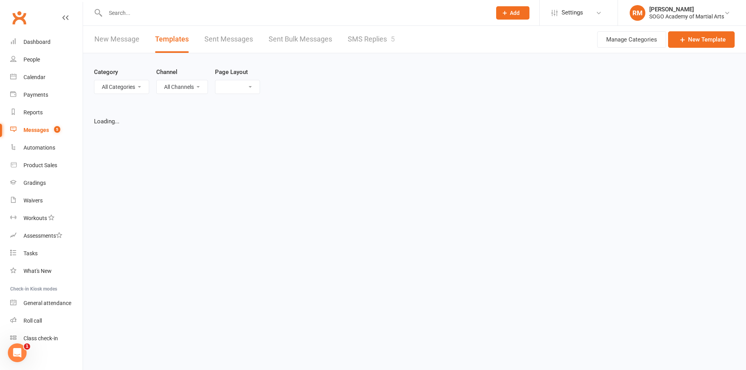
select select "list"
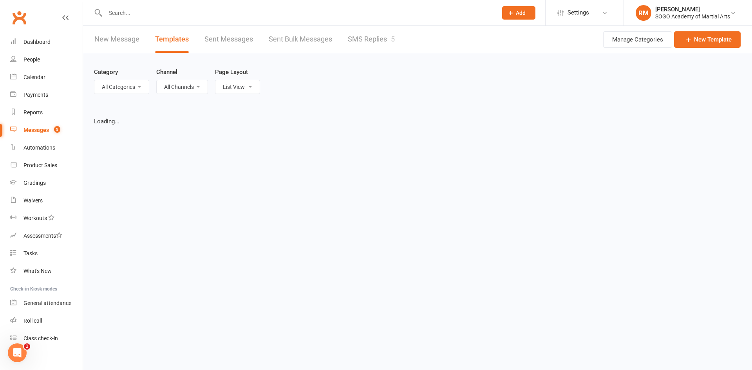
select select "100"
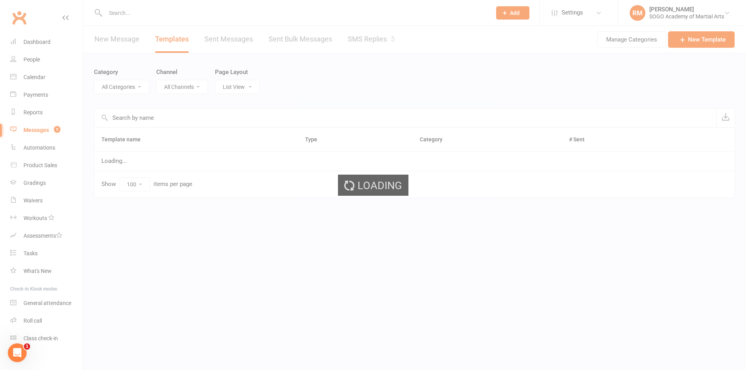
select select "9950"
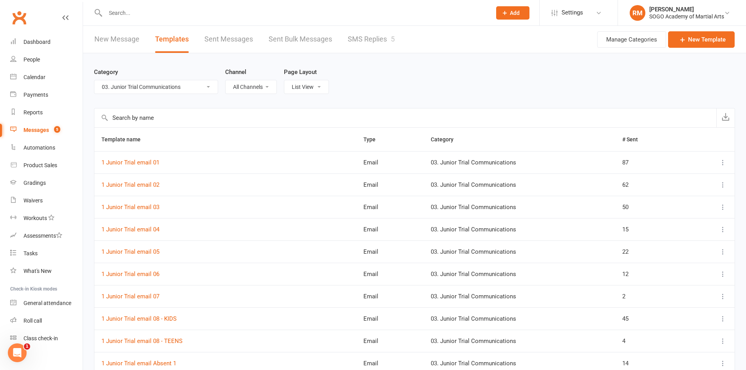
click at [143, 88] on select "All Categories (No category) 01. Junior Enquiry Communications 02. Adult Enquir…" at bounding box center [155, 86] width 123 height 13
click at [94, 80] on select "All Categories (No category) 01. Junior Enquiry Communications 02. Adult Enquir…" at bounding box center [155, 86] width 123 height 13
click at [152, 182] on link "1 Junior Trial email 02" at bounding box center [130, 184] width 58 height 7
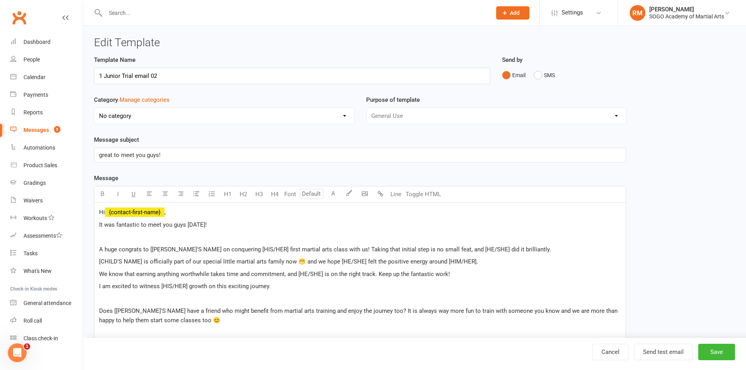
select select "9950"
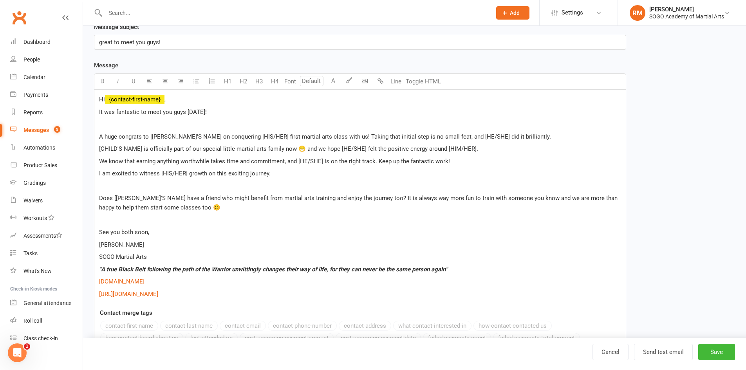
scroll to position [157, 0]
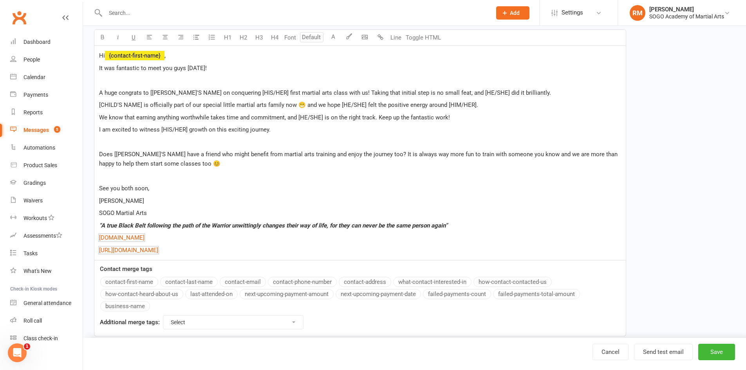
drag, startPoint x: 255, startPoint y: 247, endPoint x: 94, endPoint y: 203, distance: 166.8
click at [94, 203] on div "Hi ﻿ {contact-first-name} , It was fantastic to meet you guys yesterday! A huge…" at bounding box center [360, 153] width 532 height 215
copy div "Rob SOGO Martial Arts “A true Black Belt following the path of the Warrior unwi…"
